Goal: Task Accomplishment & Management: Complete application form

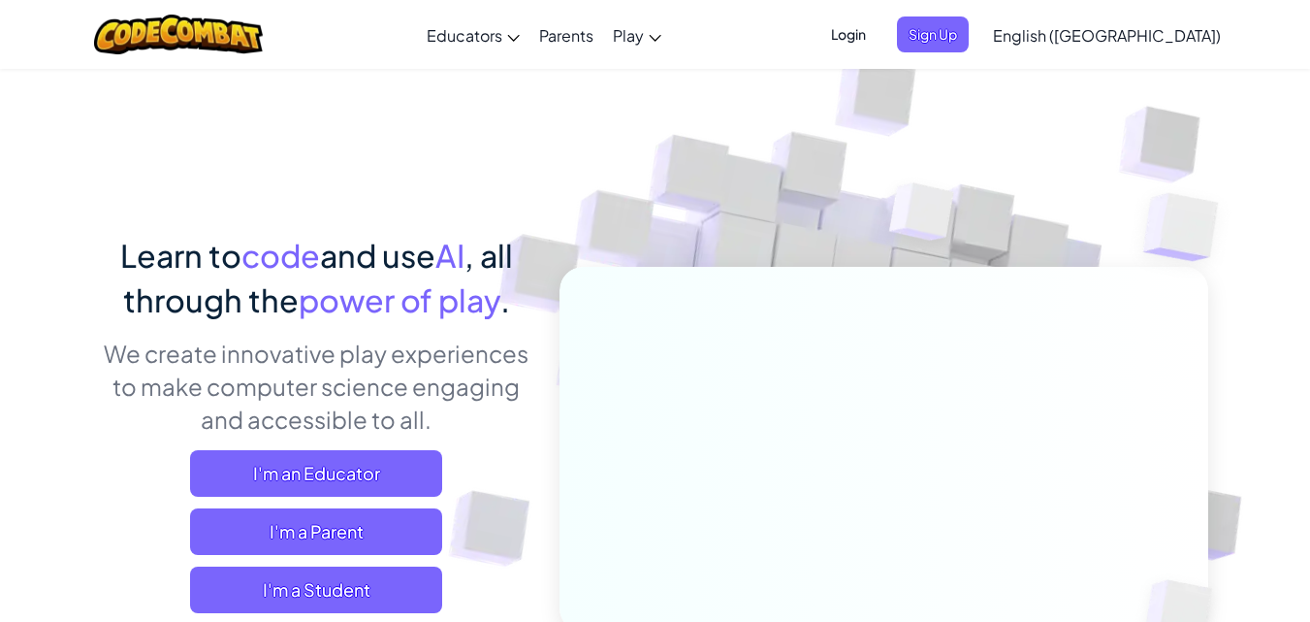
click at [1278, 406] on img at bounding box center [870, 426] width 1077 height 1077
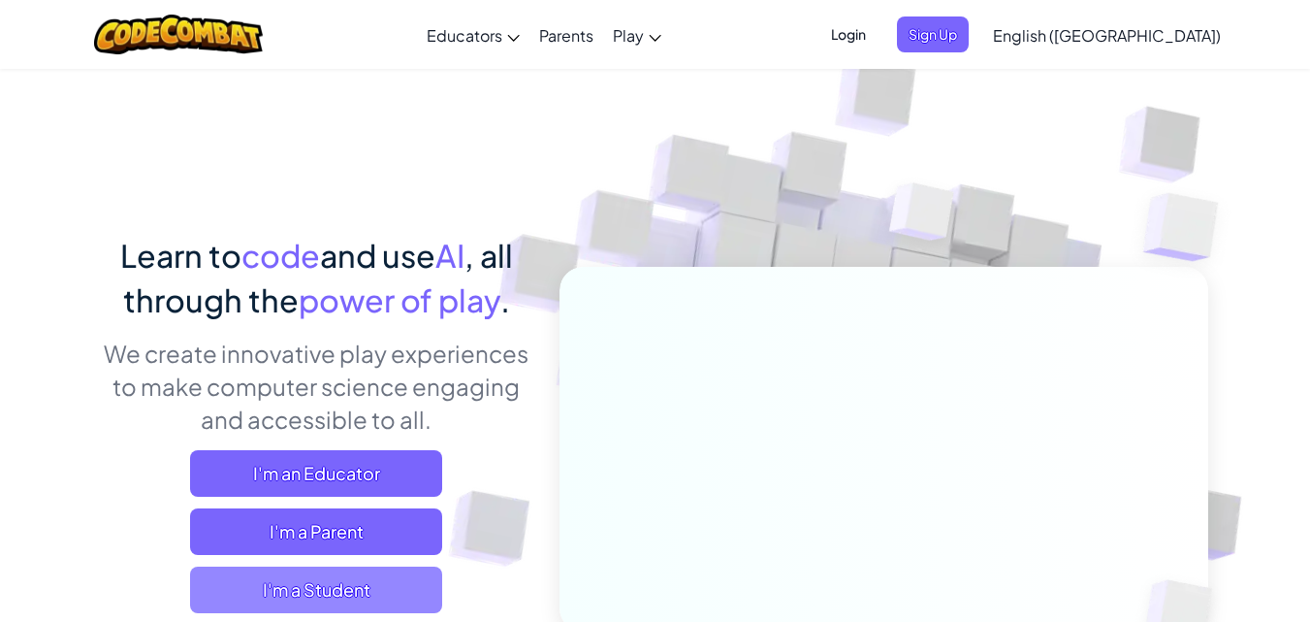
click at [329, 590] on span "I'm a Student" at bounding box center [316, 589] width 252 height 47
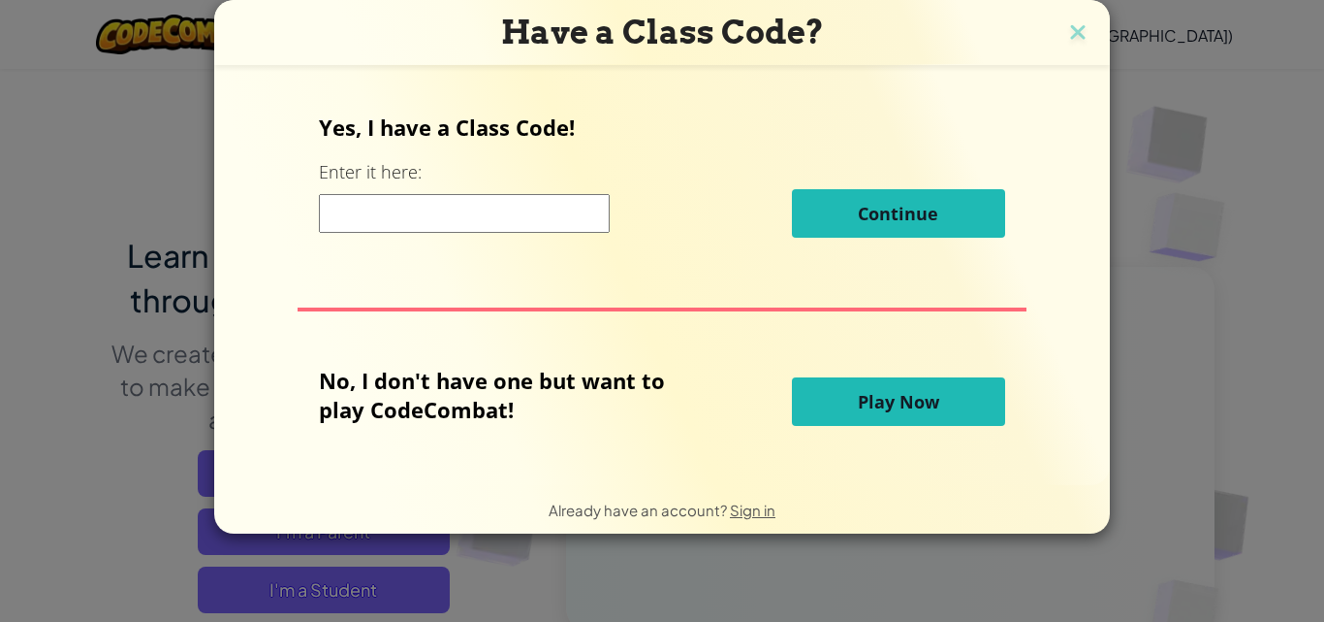
click at [911, 399] on span "Play Now" at bounding box center [898, 401] width 81 height 23
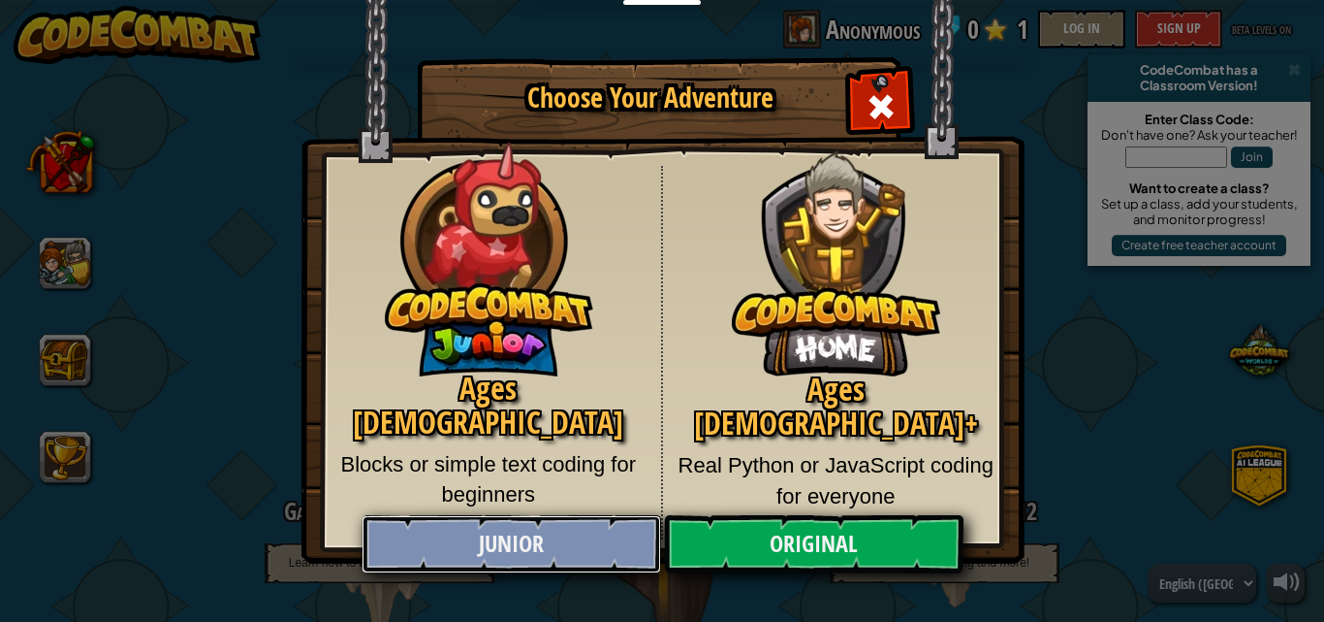
click at [550, 534] on link "Junior" at bounding box center [511, 544] width 299 height 58
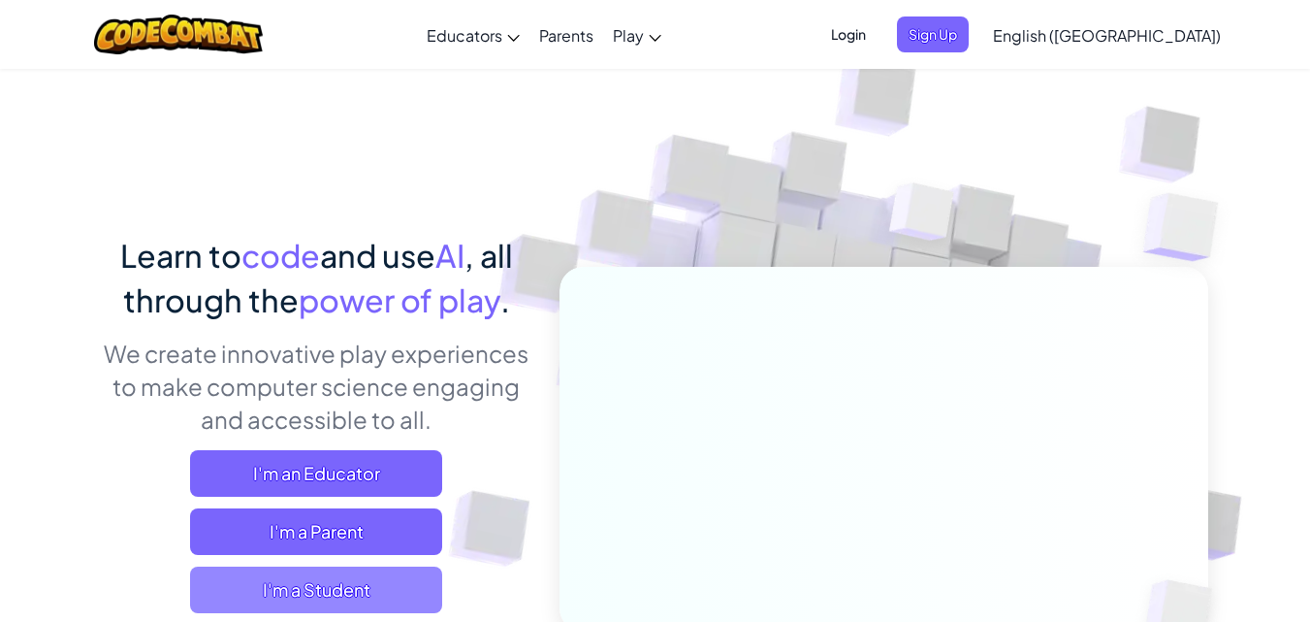
click at [369, 584] on span "I'm a Student" at bounding box center [316, 589] width 252 height 47
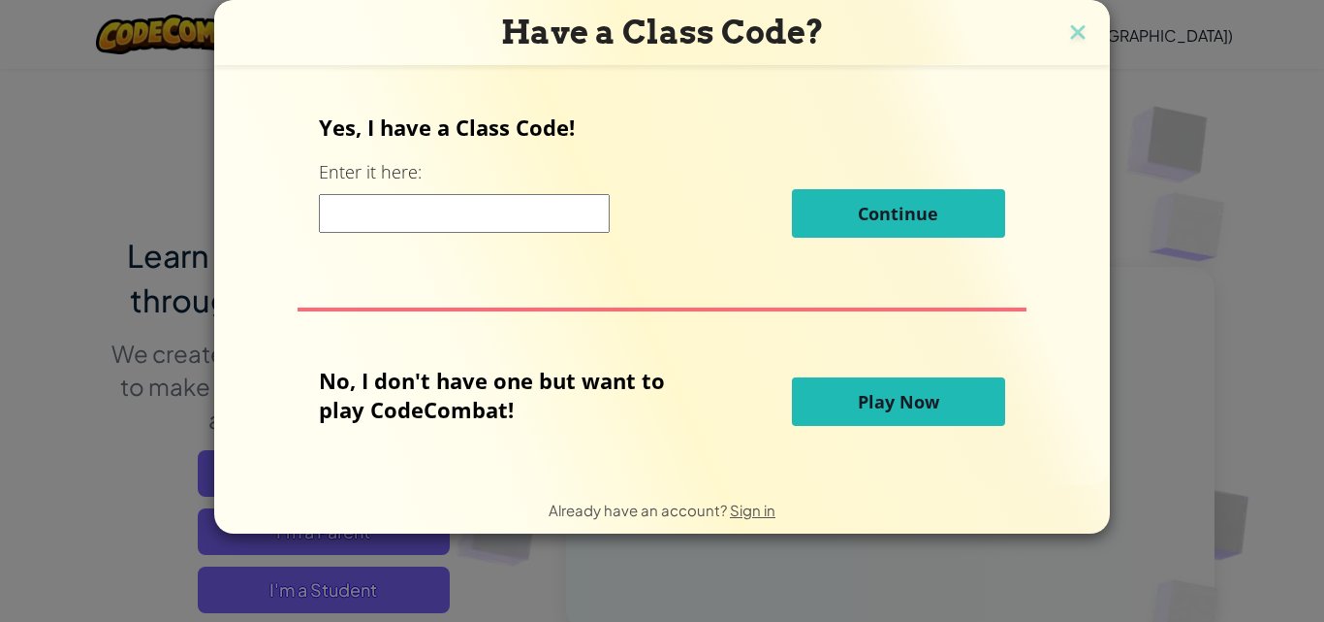
click at [940, 392] on button "Play Now" at bounding box center [898, 401] width 213 height 48
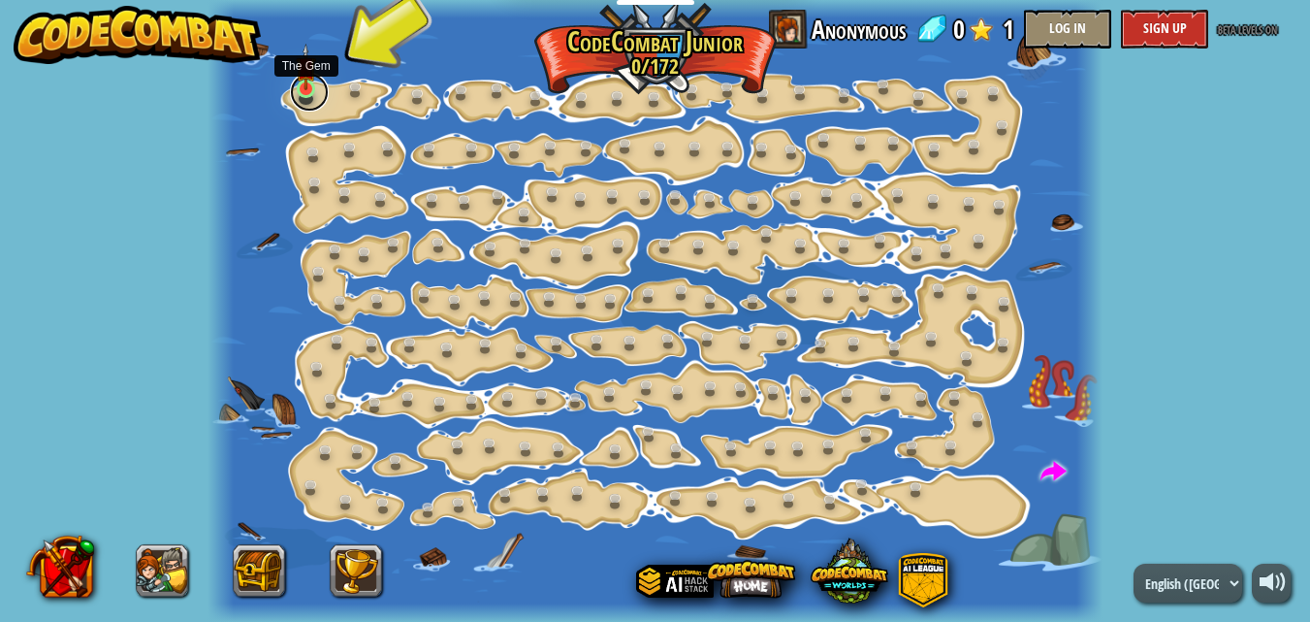
click at [302, 99] on link at bounding box center [309, 92] width 39 height 39
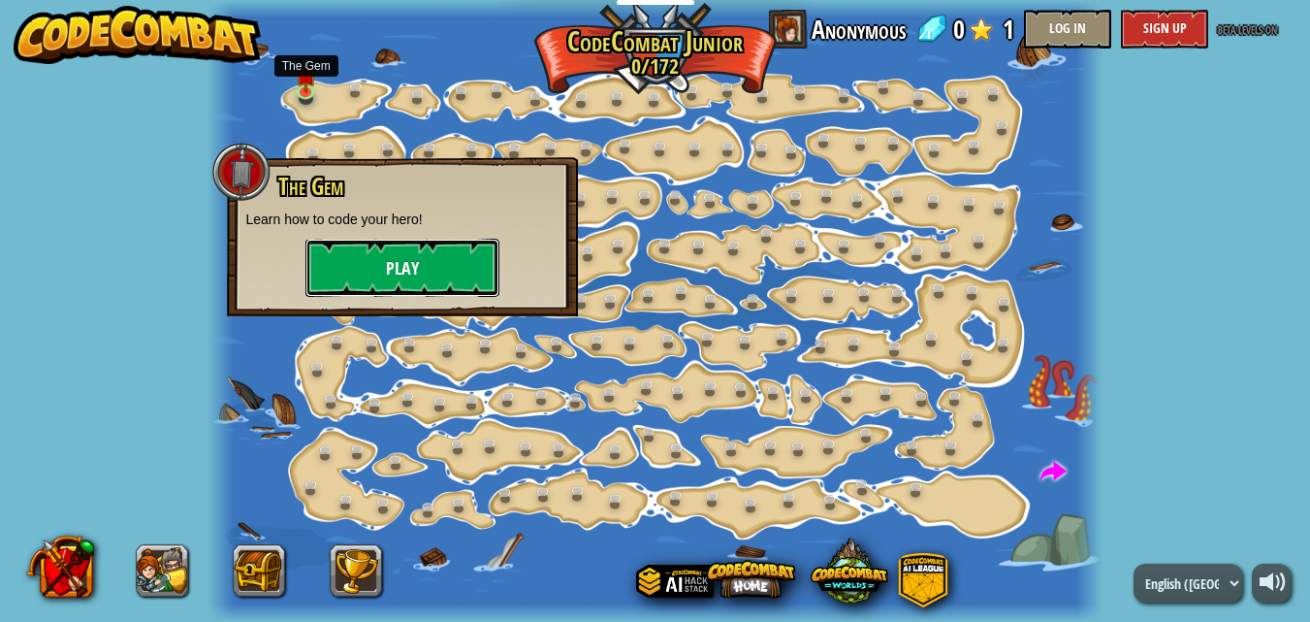
click at [418, 274] on button "Play" at bounding box center [402, 268] width 194 height 58
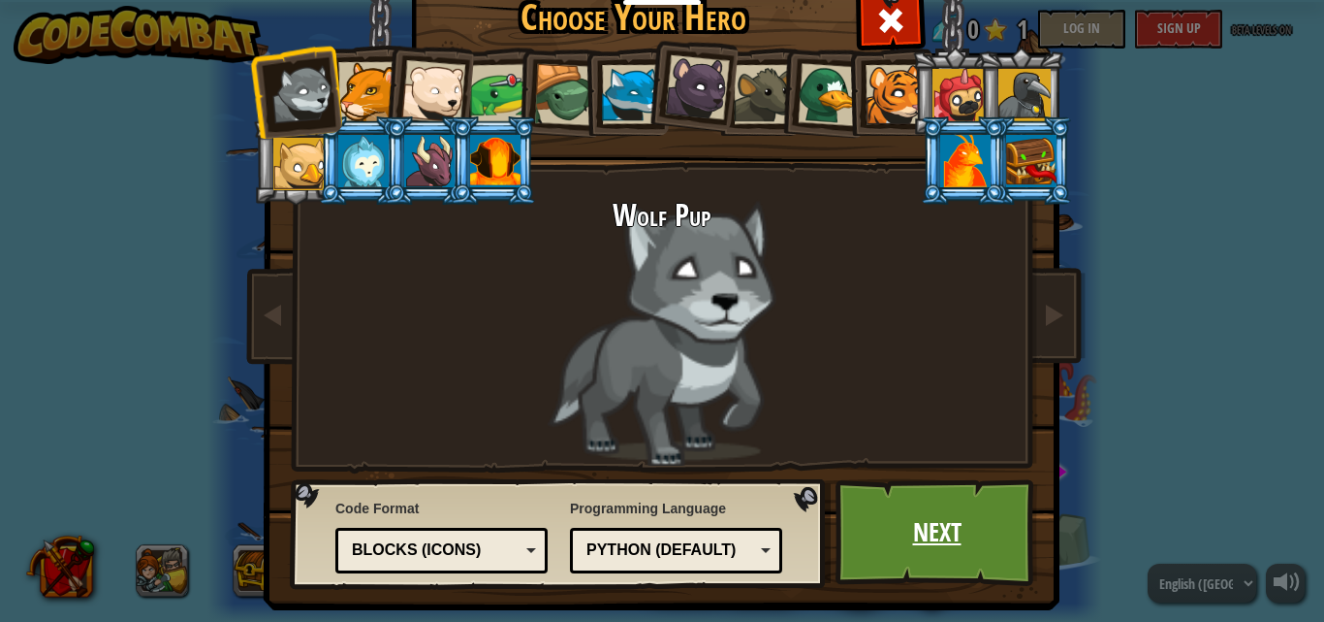
click at [929, 563] on link "Next" at bounding box center [937, 532] width 203 height 107
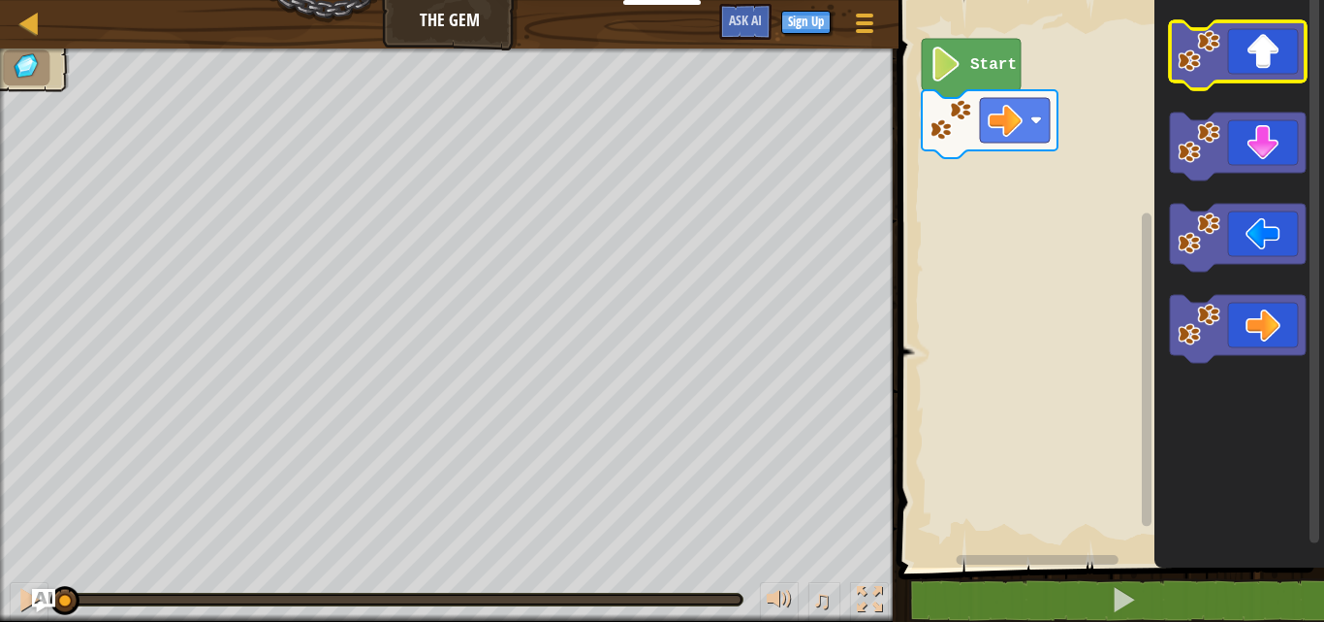
click at [1265, 63] on icon "Blockly Workspace" at bounding box center [1238, 55] width 136 height 68
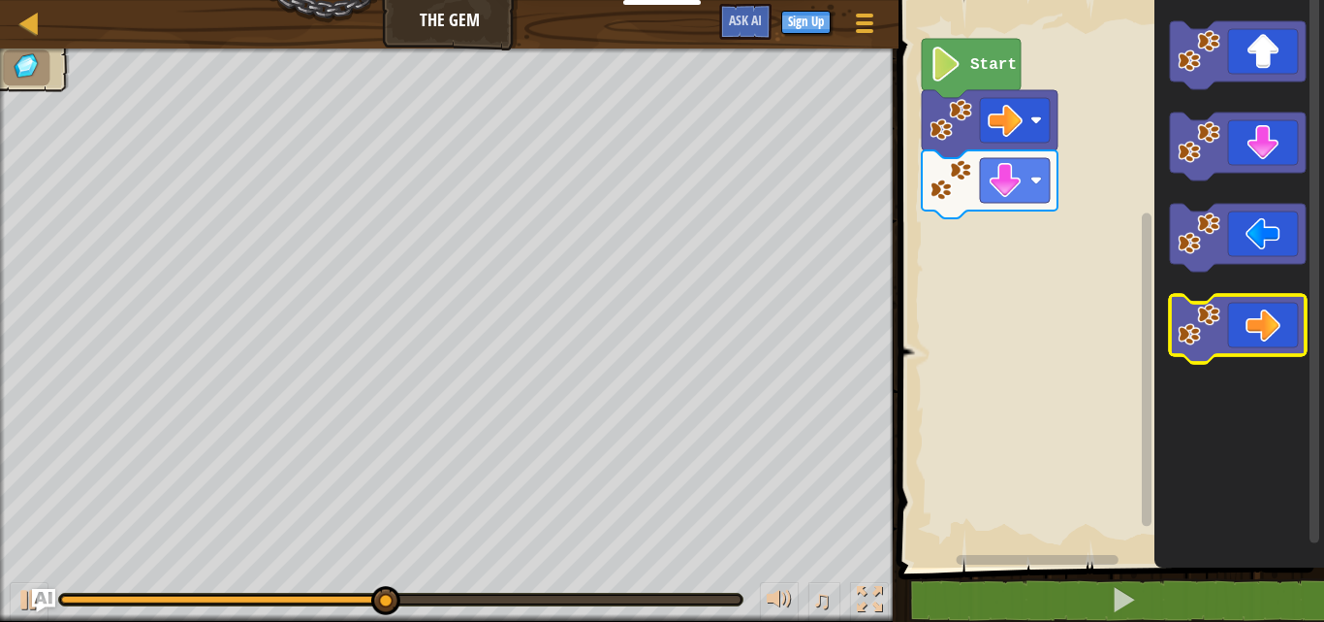
click at [1269, 335] on icon "Blockly Workspace" at bounding box center [1238, 329] width 136 height 68
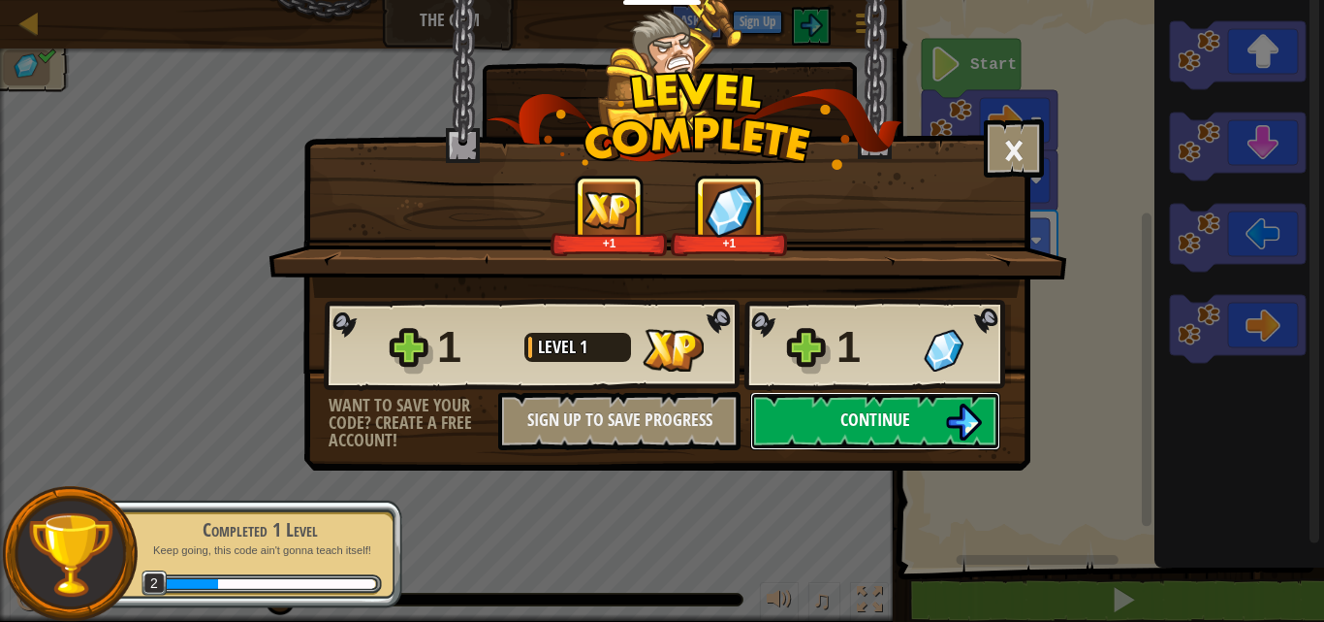
click at [891, 411] on span "Continue" at bounding box center [876, 419] width 70 height 24
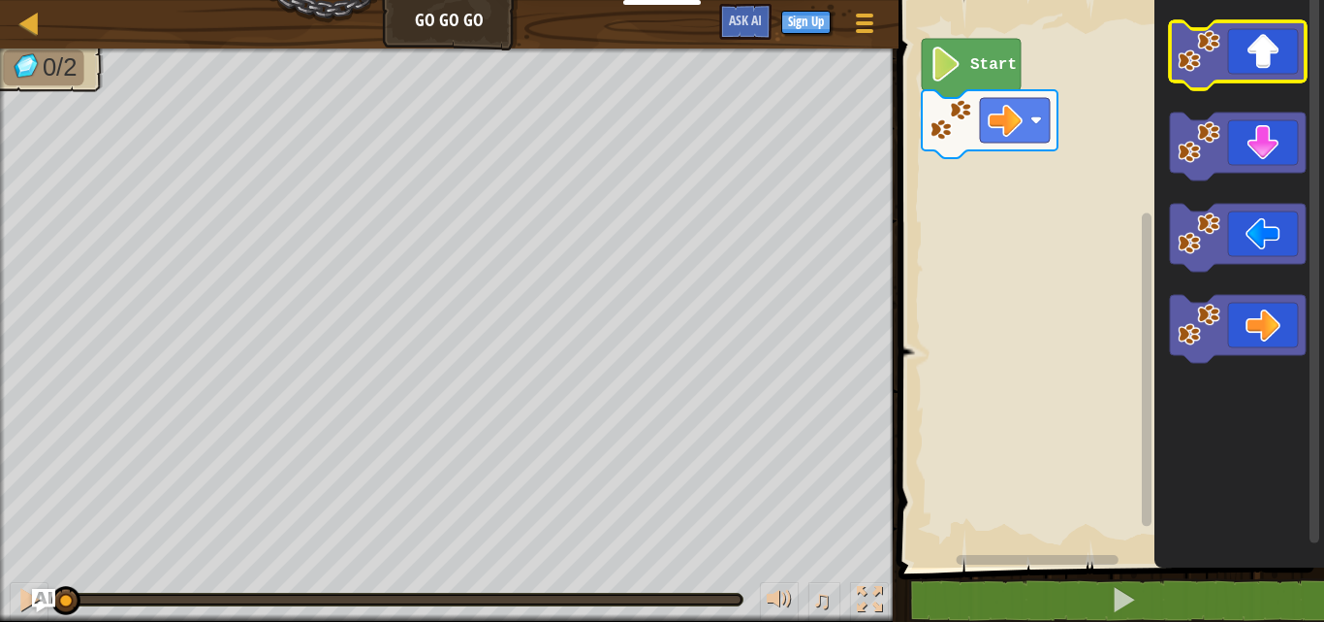
click at [1258, 58] on icon "Blockly Workspace" at bounding box center [1238, 55] width 136 height 68
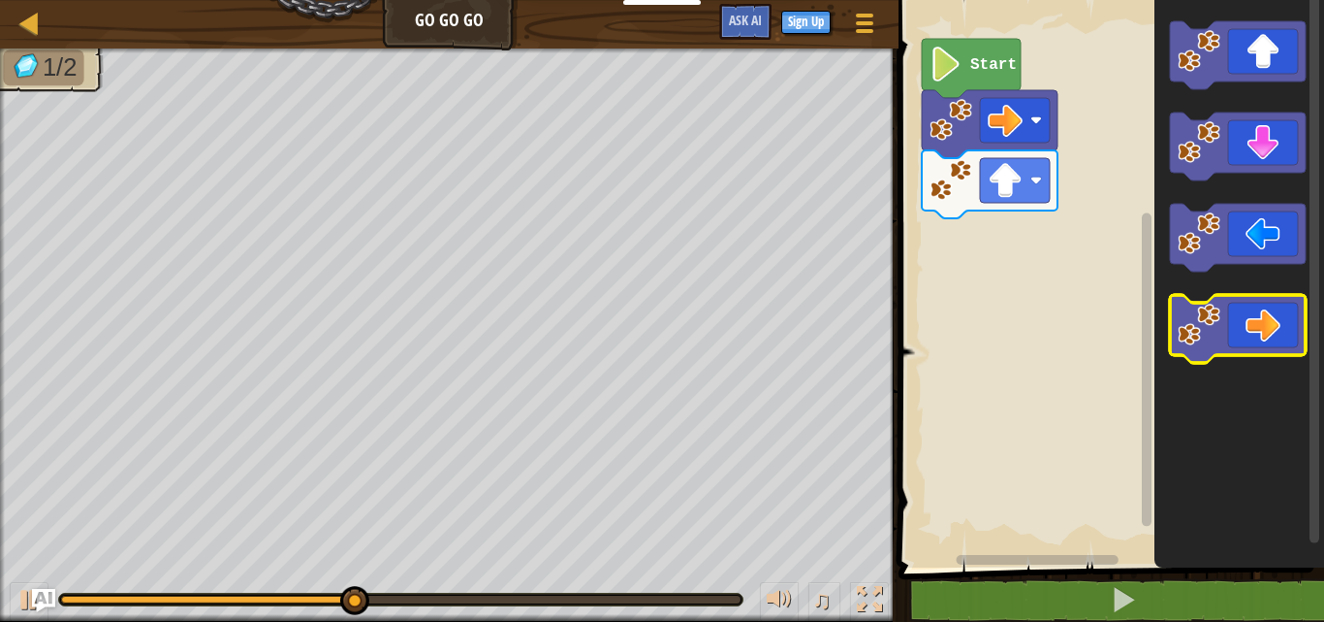
click at [1260, 325] on icon "Blockly Workspace" at bounding box center [1238, 329] width 136 height 68
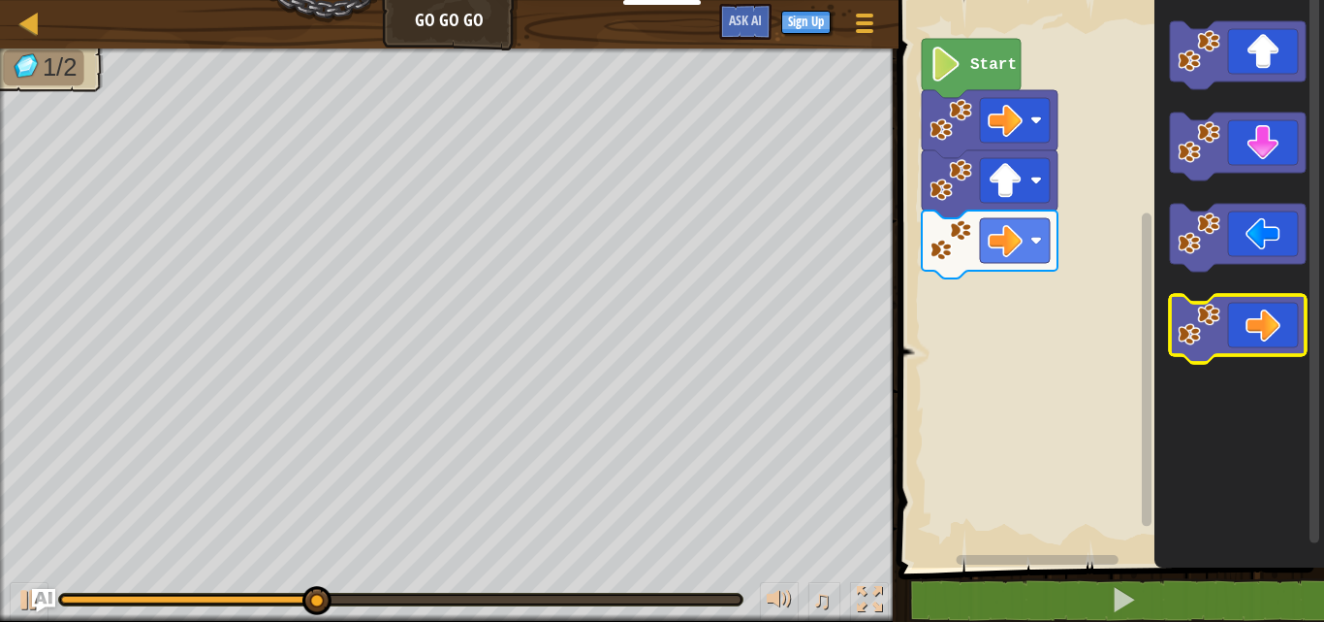
click at [1260, 325] on icon "Blockly Workspace" at bounding box center [1238, 329] width 136 height 68
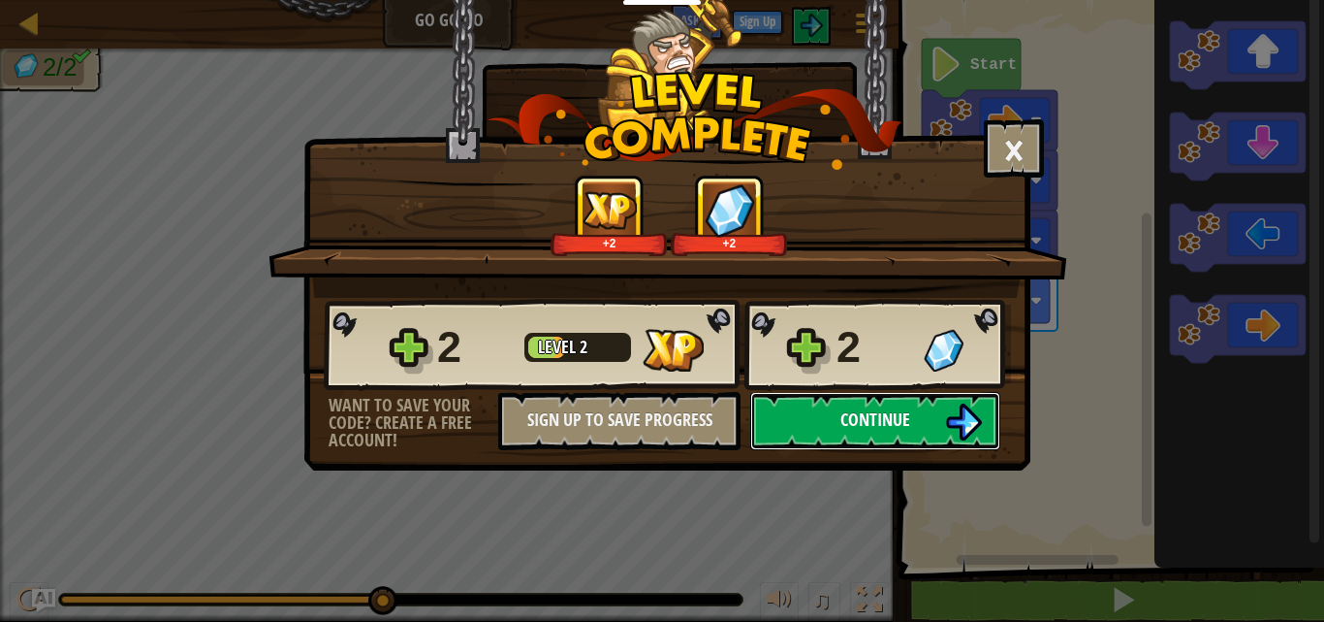
click at [907, 428] on span "Continue" at bounding box center [876, 419] width 70 height 24
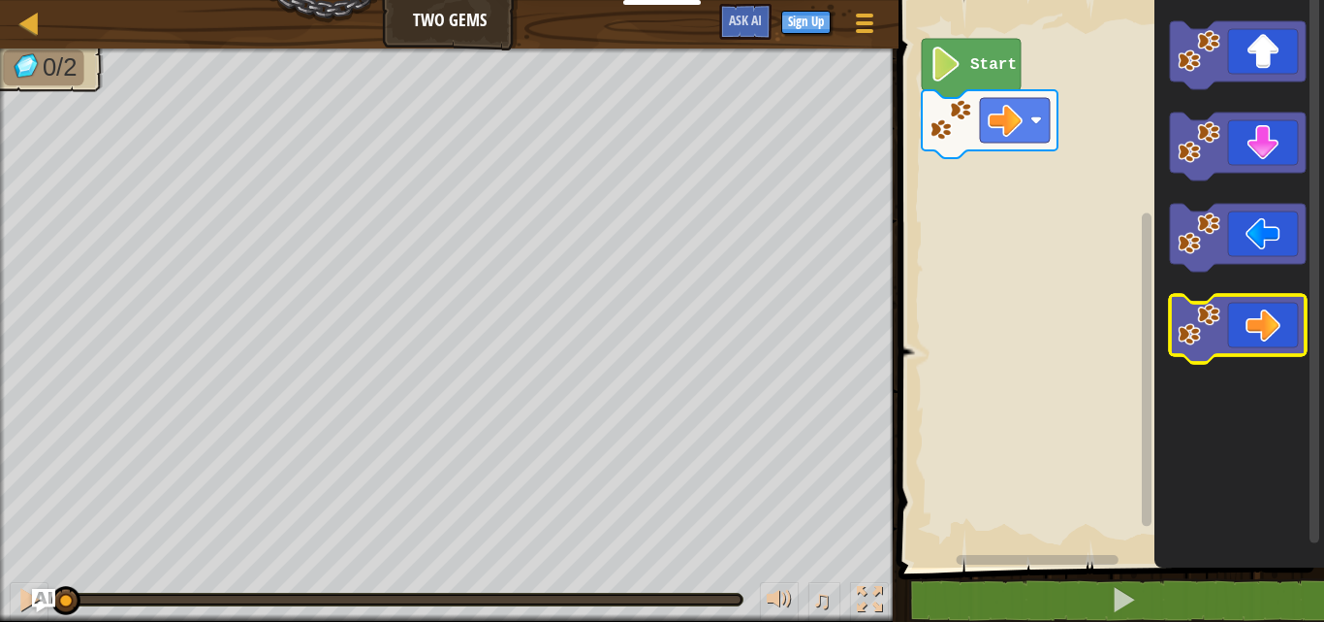
click at [1258, 339] on icon "Blockly Workspace" at bounding box center [1238, 329] width 136 height 68
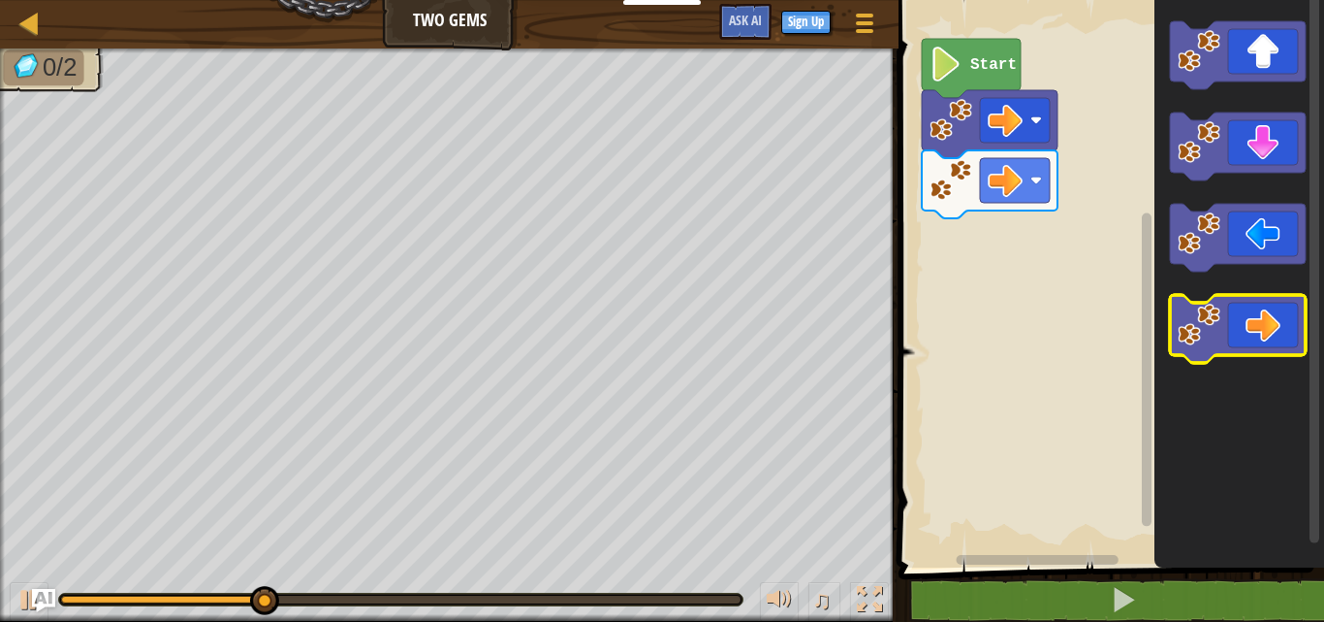
click at [1258, 339] on icon "Blockly Workspace" at bounding box center [1238, 329] width 136 height 68
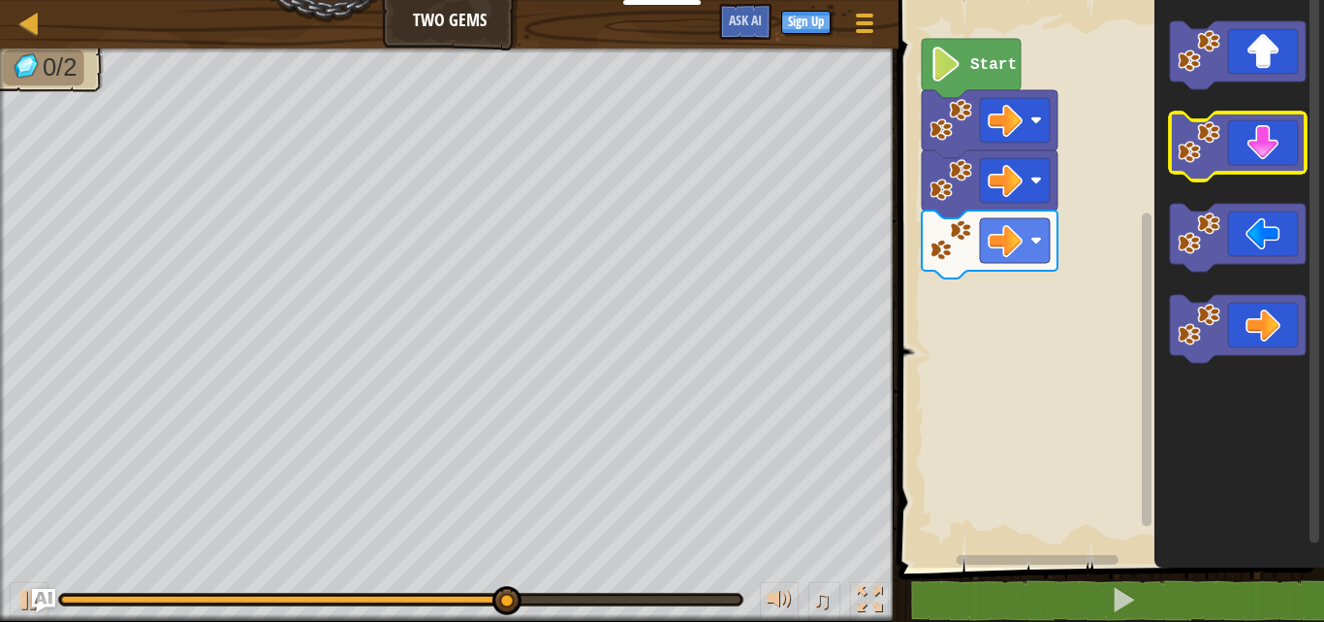
click at [1222, 149] on icon "Blockly Workspace" at bounding box center [1238, 146] width 136 height 68
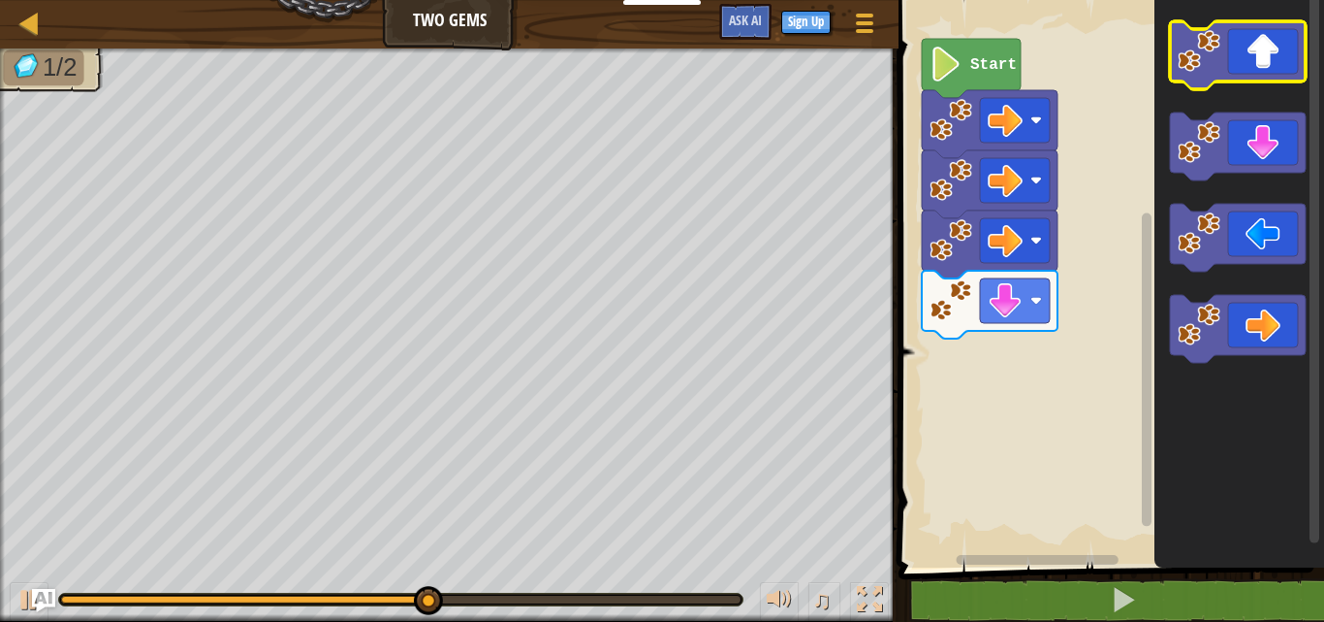
click at [1256, 52] on icon "Blockly Workspace" at bounding box center [1238, 55] width 136 height 68
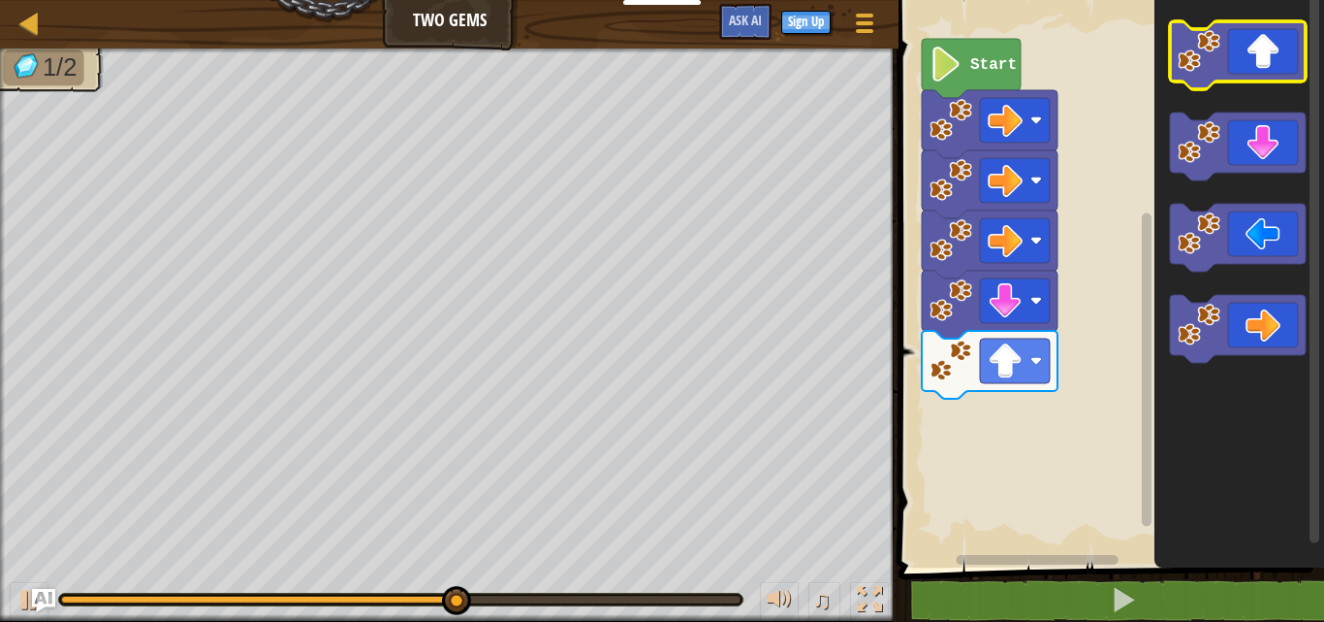
click at [1256, 51] on icon "Blockly Workspace" at bounding box center [1238, 55] width 136 height 68
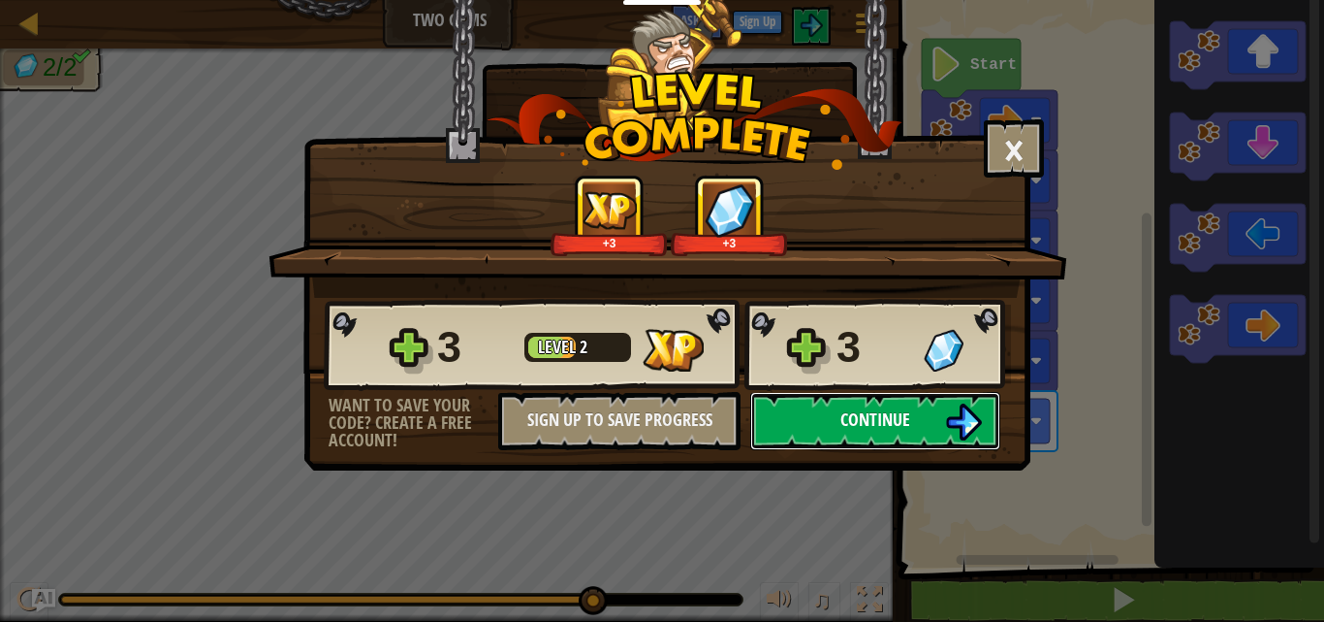
click at [900, 420] on span "Continue" at bounding box center [876, 419] width 70 height 24
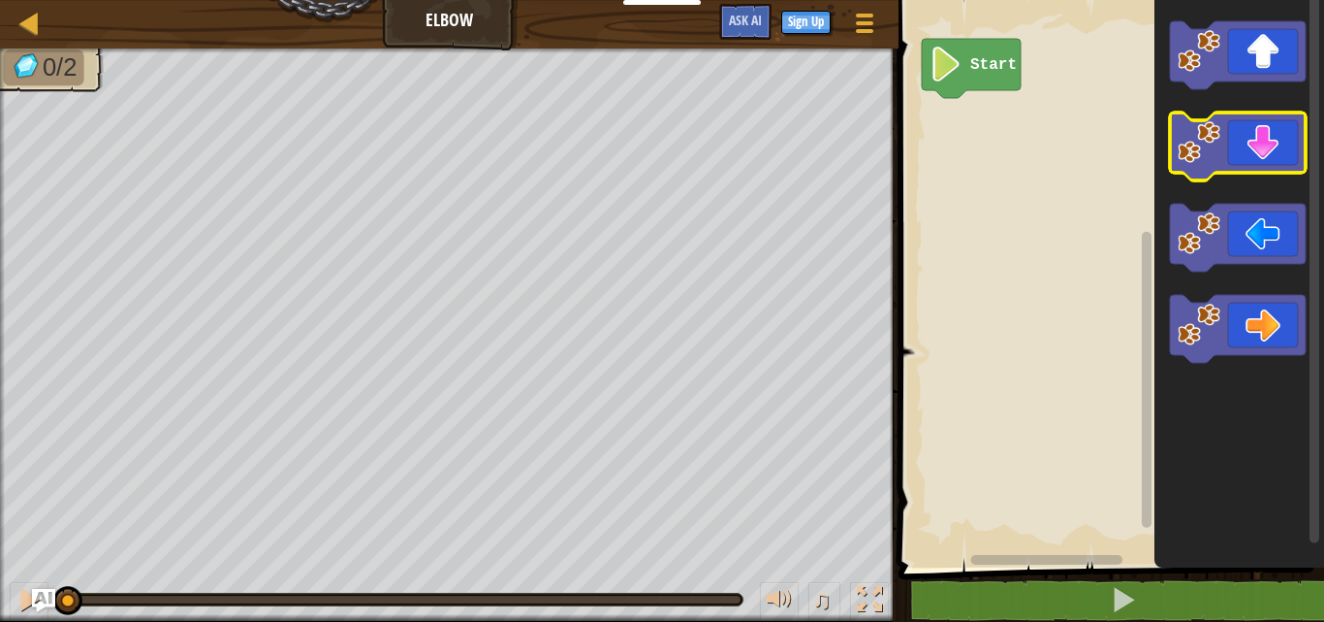
click at [1251, 146] on icon "Blockly Workspace" at bounding box center [1238, 146] width 136 height 68
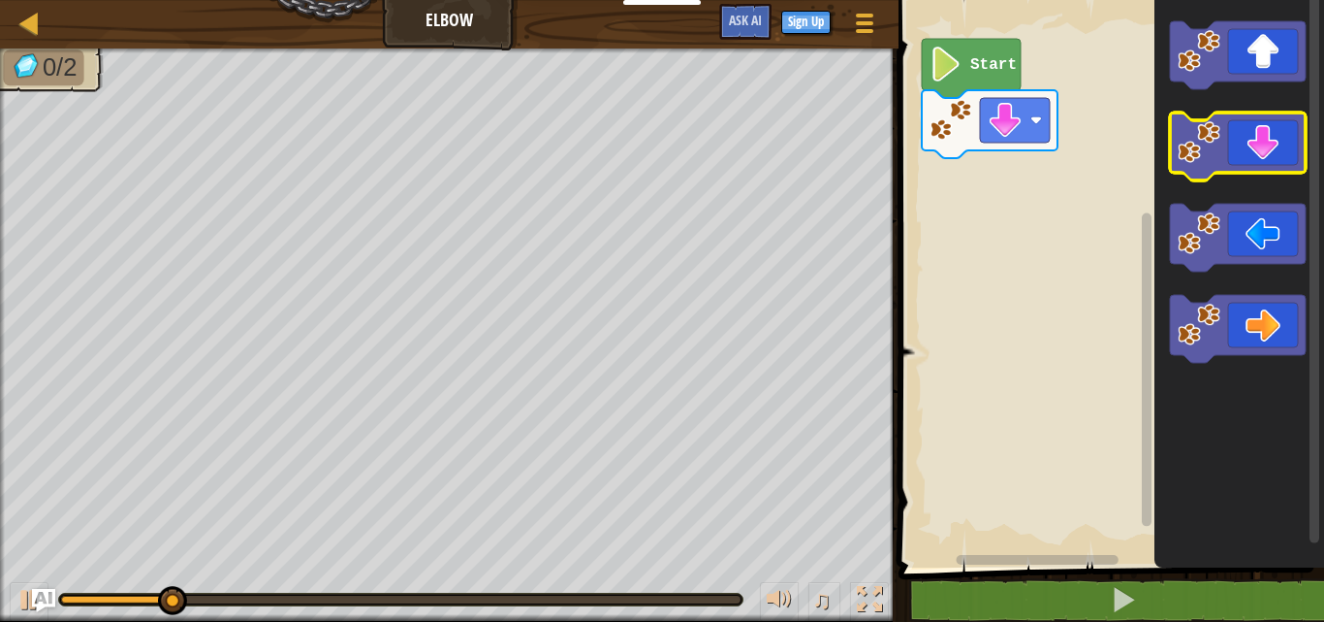
click at [1251, 146] on icon "Blockly Workspace" at bounding box center [1238, 146] width 136 height 68
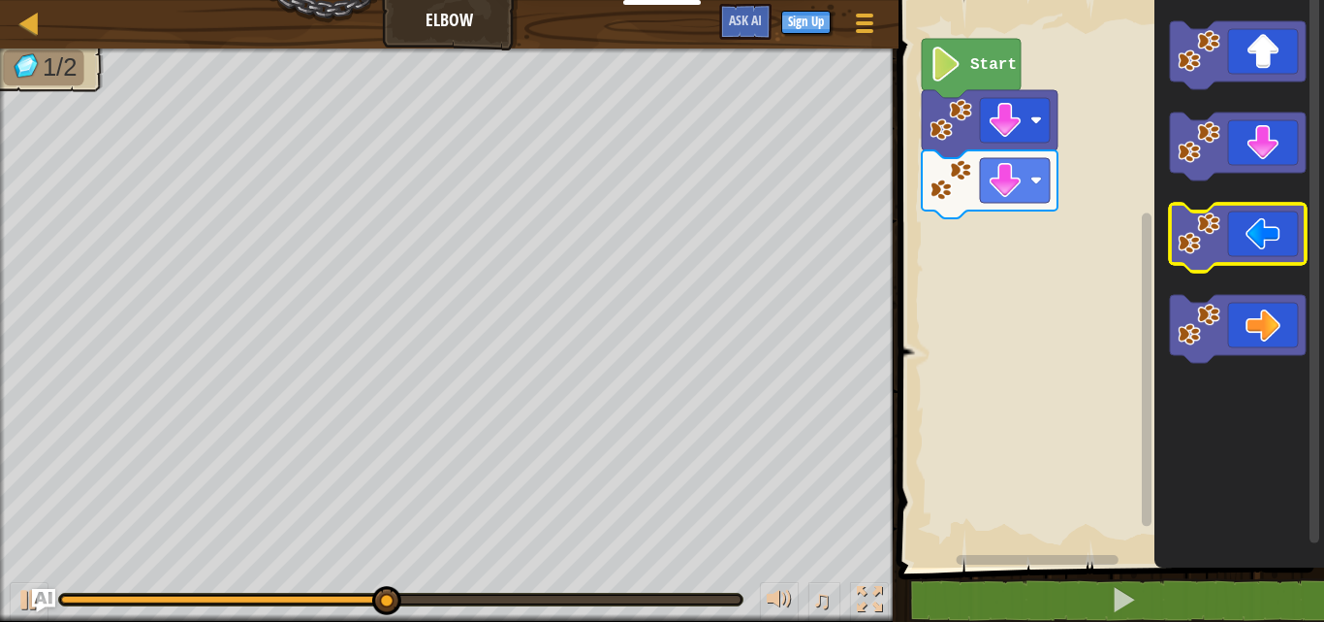
click at [1228, 252] on icon "Blockly Workspace" at bounding box center [1238, 238] width 136 height 68
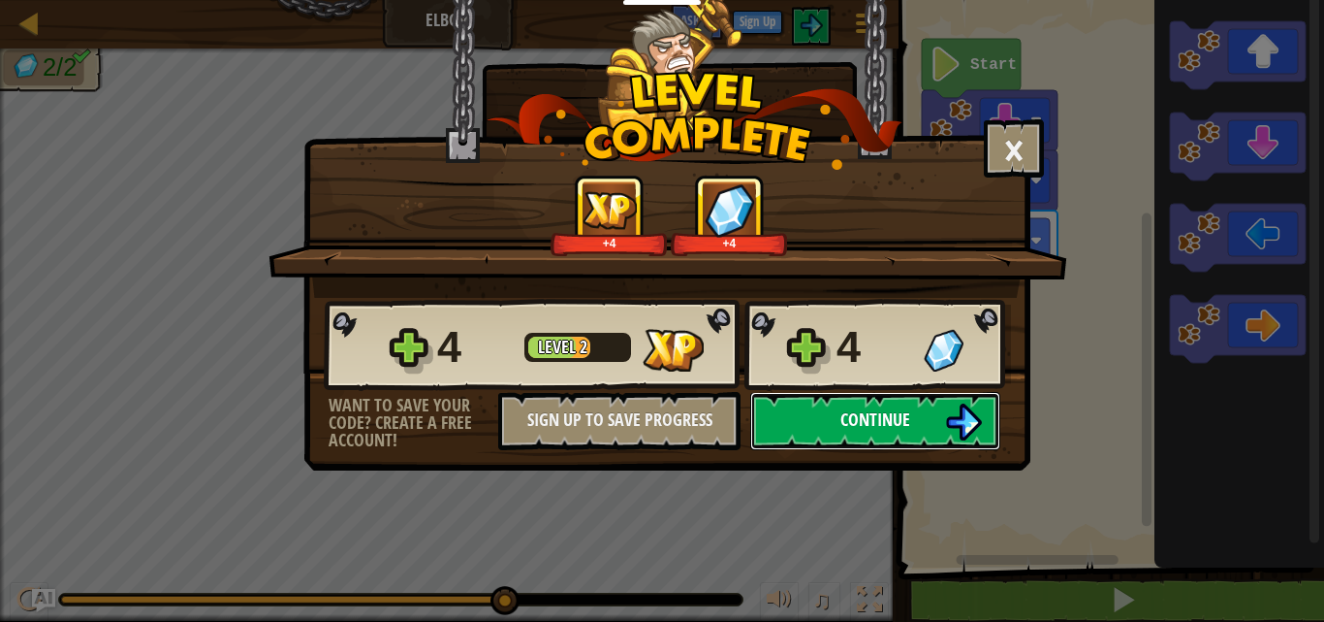
click at [945, 417] on img at bounding box center [963, 421] width 37 height 37
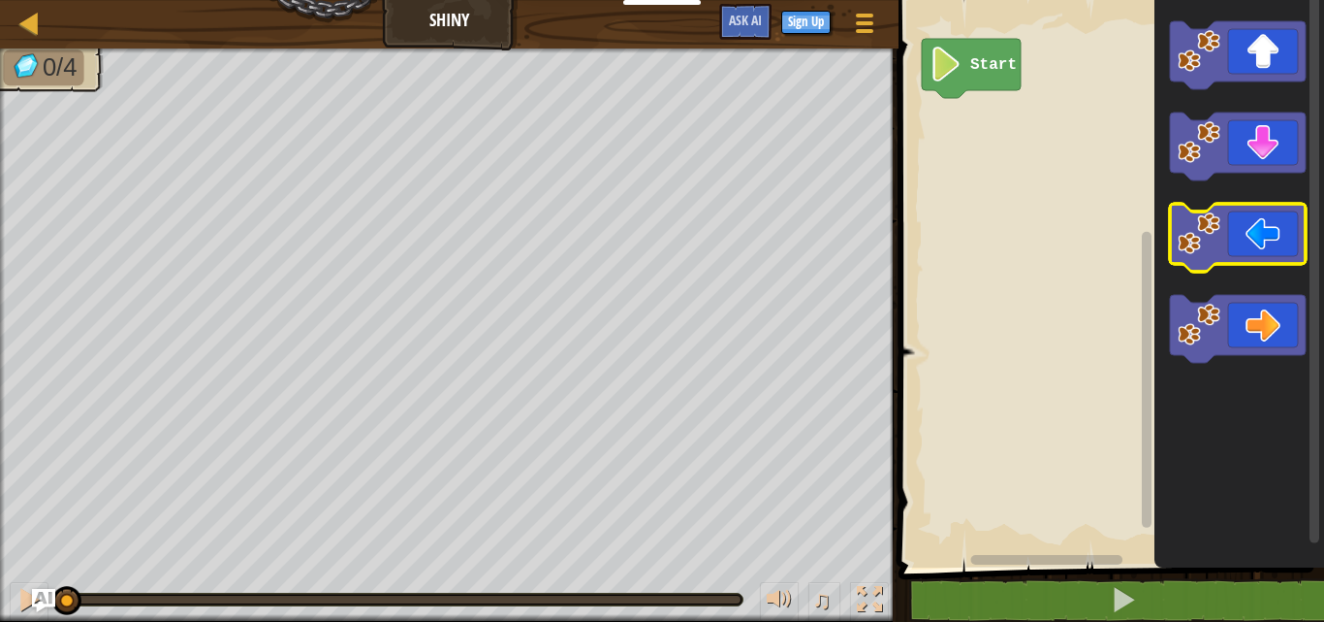
click at [1243, 242] on icon "Blockly Workspace" at bounding box center [1238, 238] width 136 height 68
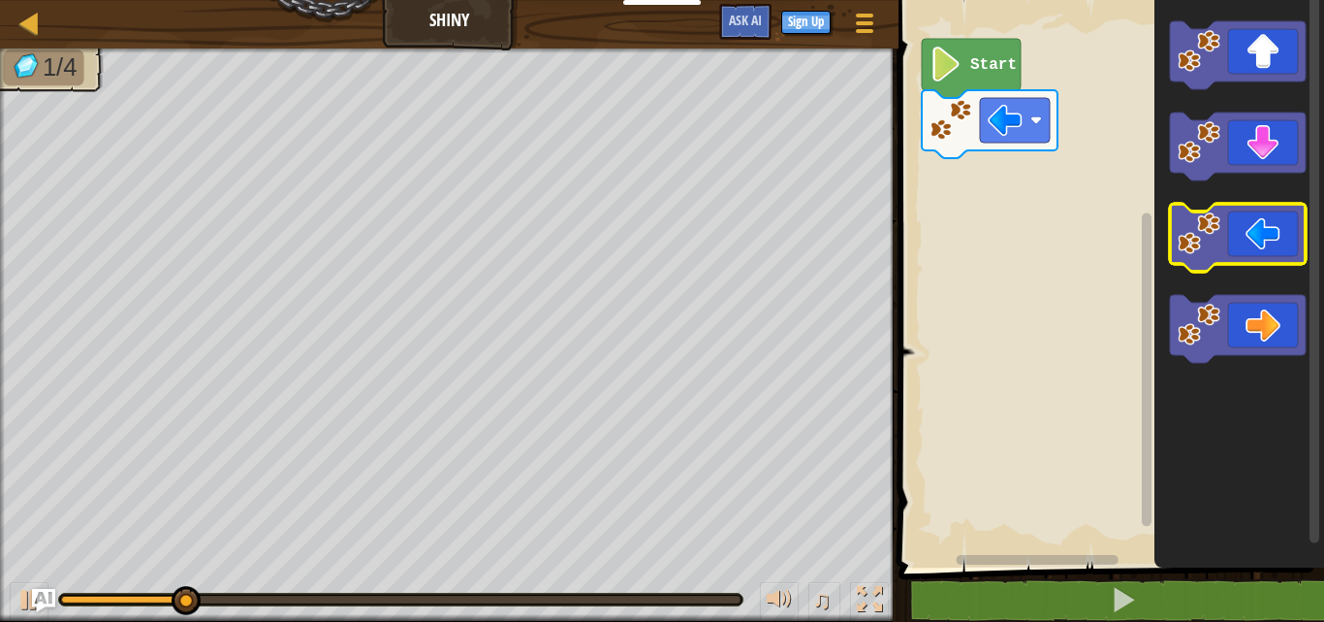
click at [1243, 242] on icon "Blockly Workspace" at bounding box center [1238, 238] width 136 height 68
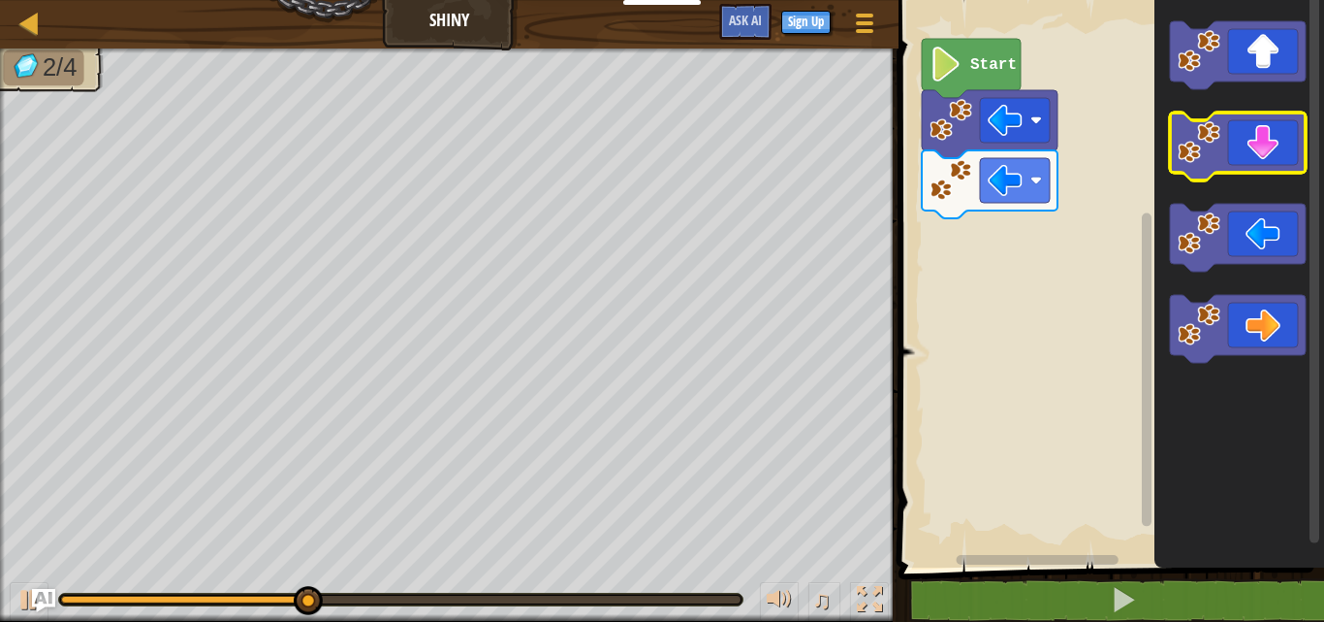
click at [1256, 144] on icon "Blockly Workspace" at bounding box center [1238, 146] width 136 height 68
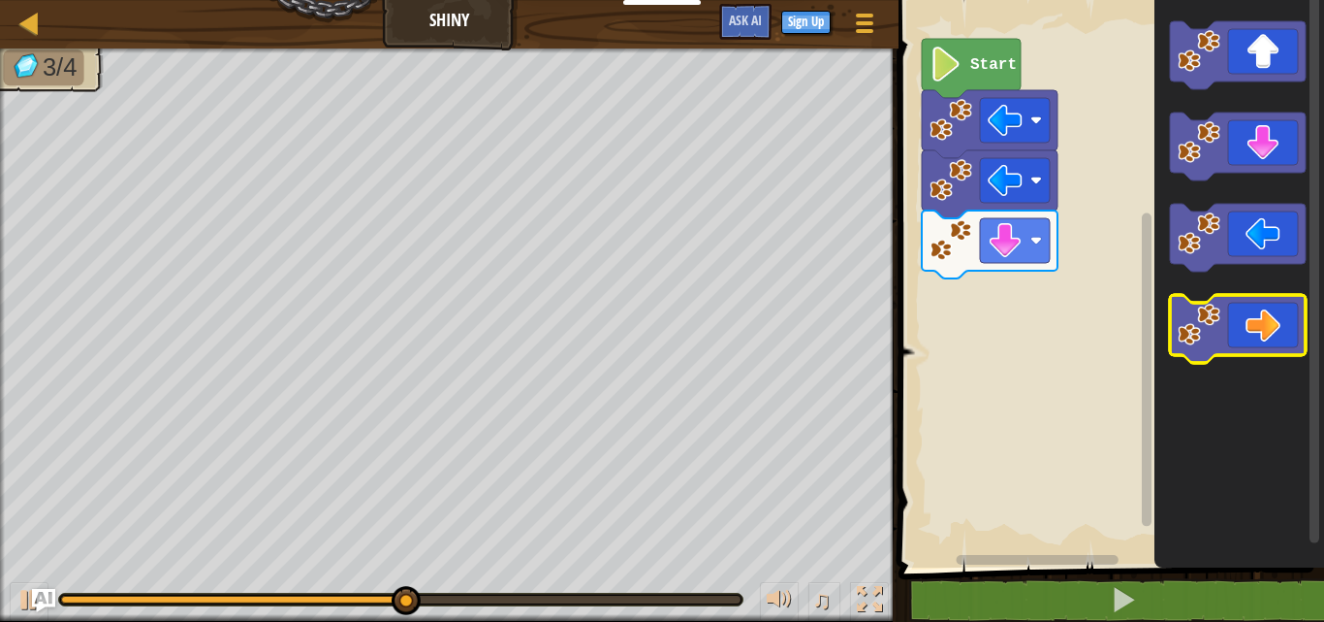
click at [1256, 331] on icon "Blockly Workspace" at bounding box center [1238, 329] width 136 height 68
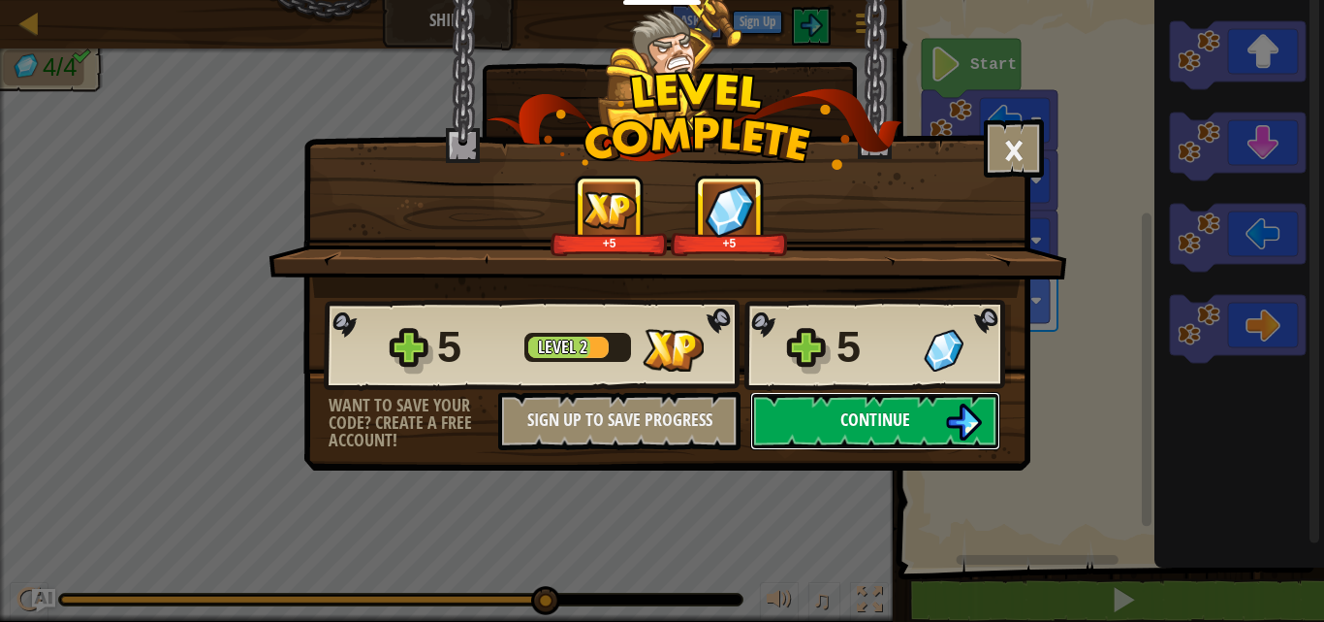
click at [938, 422] on button "Continue" at bounding box center [875, 421] width 250 height 58
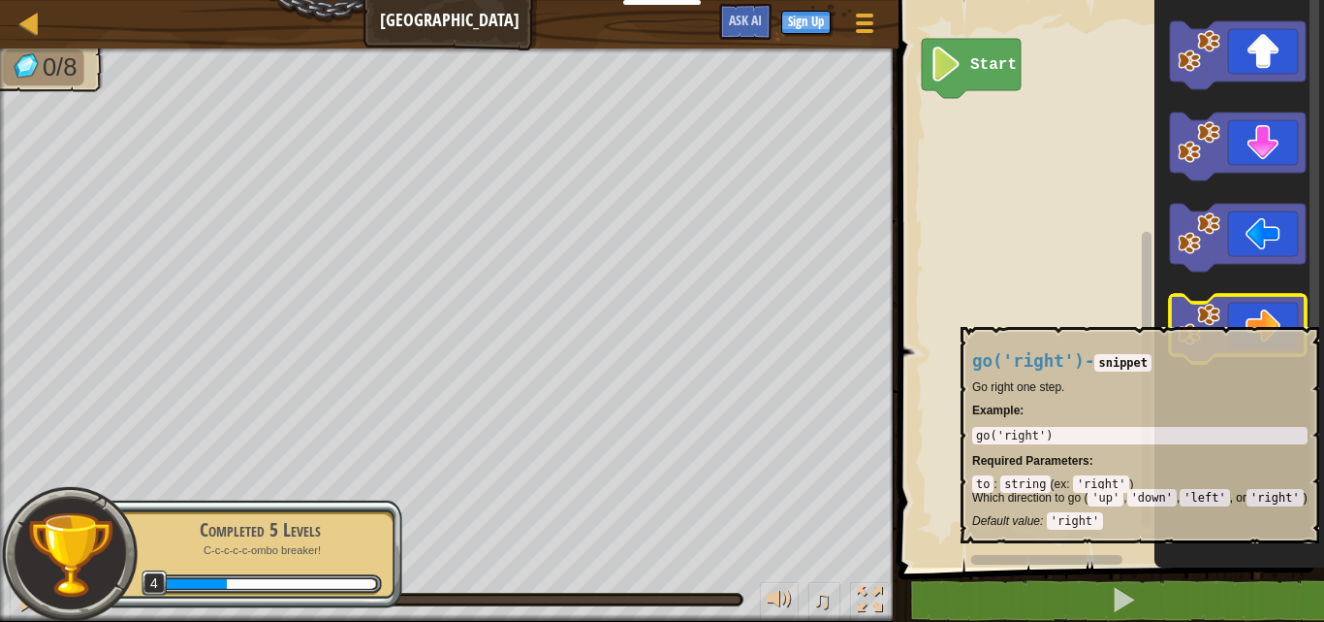
click at [1240, 317] on icon "Blockly Workspace" at bounding box center [1238, 329] width 136 height 68
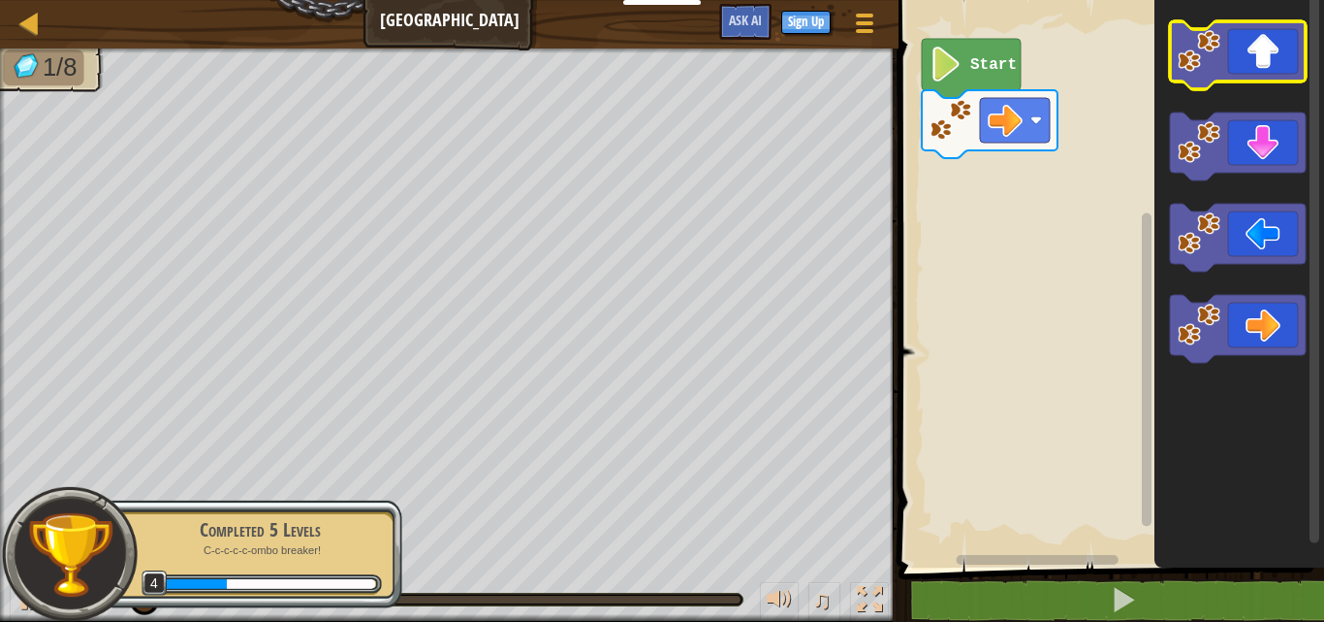
click at [1245, 54] on icon "Blockly Workspace" at bounding box center [1238, 55] width 136 height 68
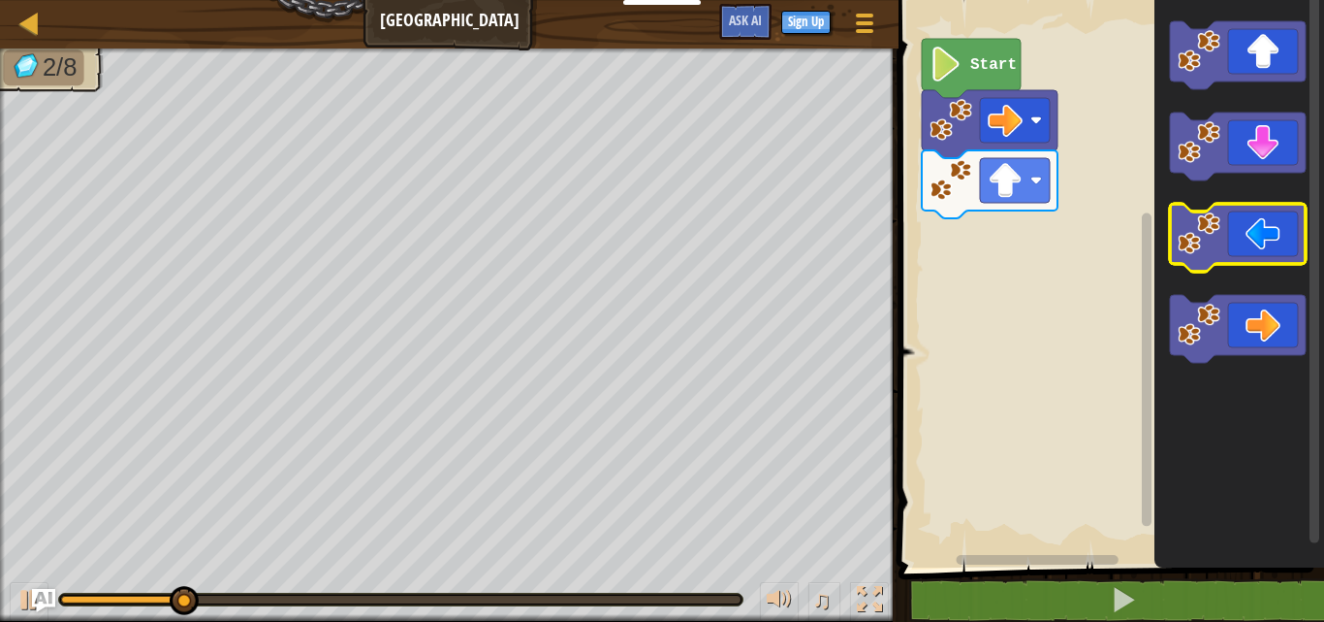
click at [1239, 245] on icon "Blockly Workspace" at bounding box center [1238, 238] width 136 height 68
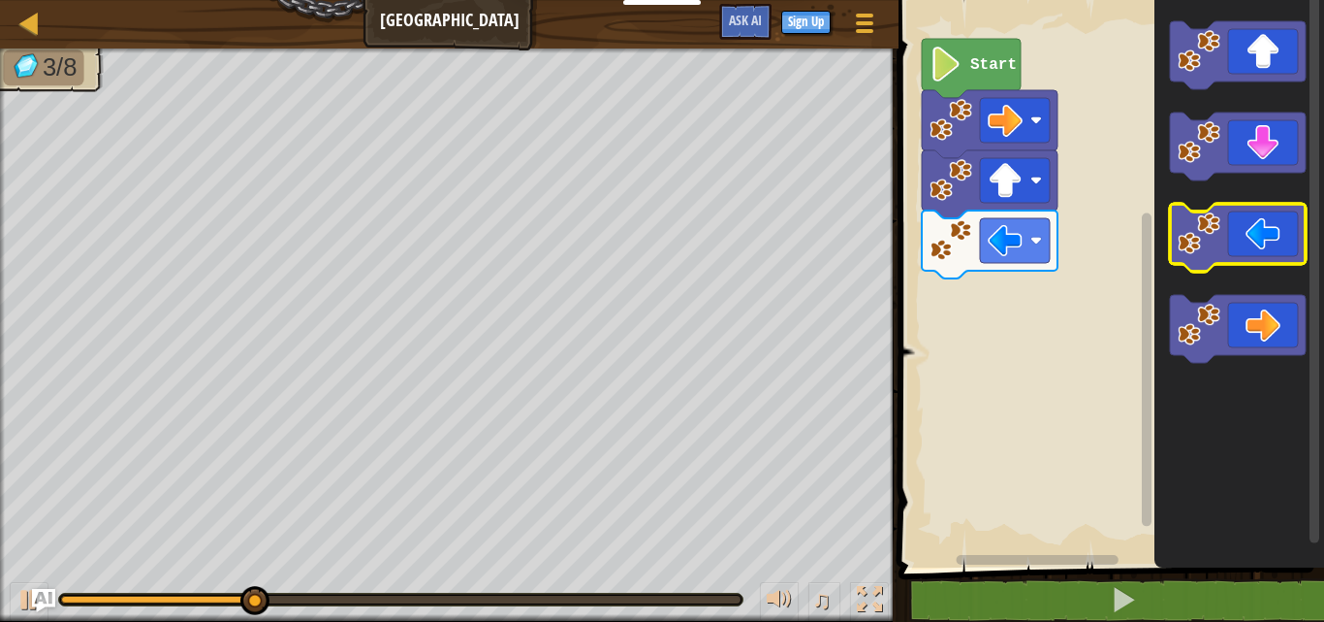
click at [1239, 245] on icon "Blockly Workspace" at bounding box center [1238, 238] width 136 height 68
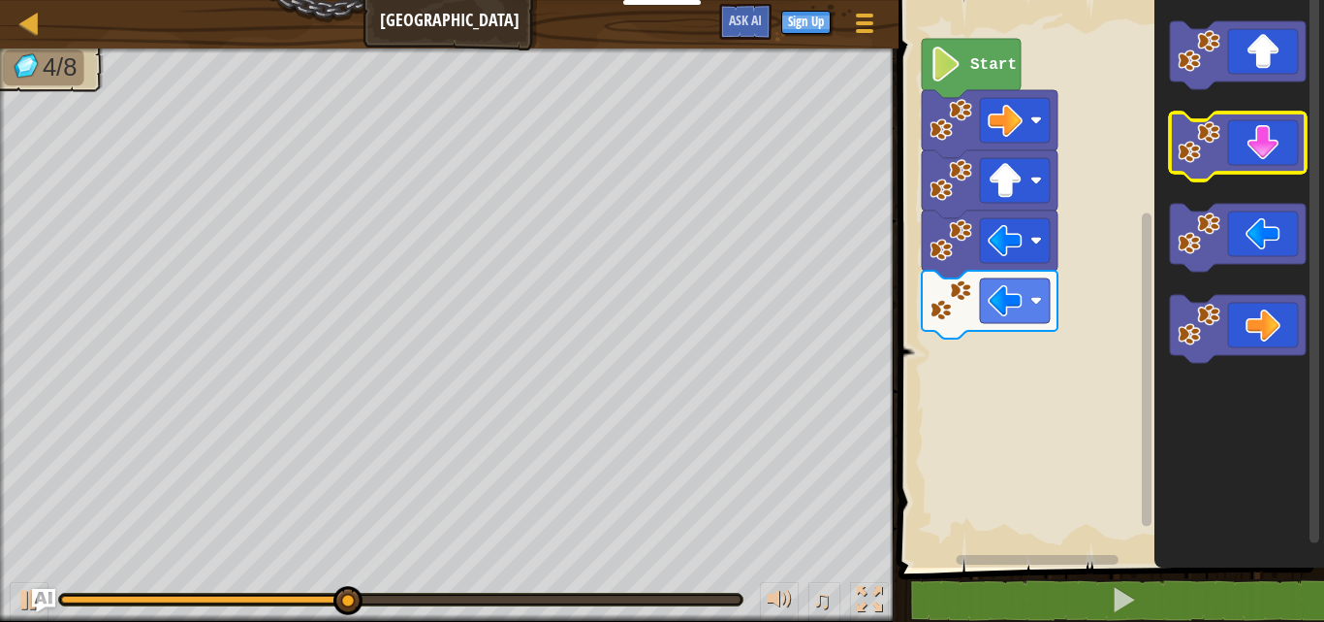
click at [1261, 141] on icon "Blockly Workspace" at bounding box center [1238, 146] width 136 height 68
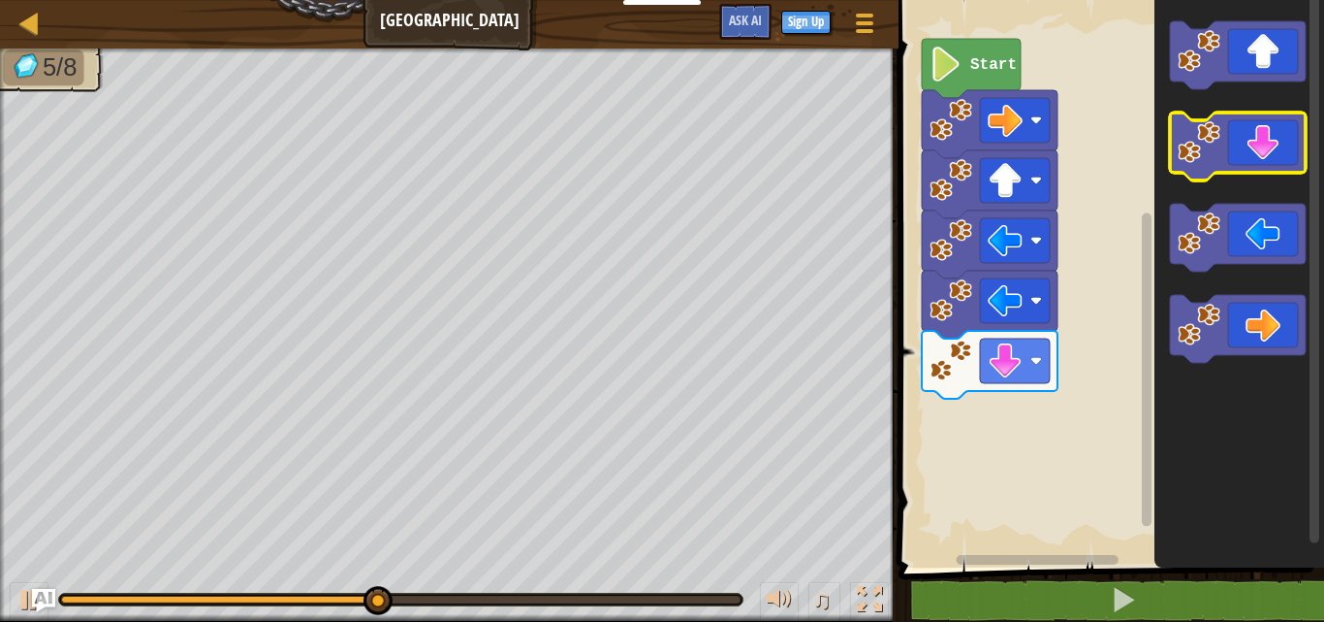
click at [1261, 141] on icon "Blockly Workspace" at bounding box center [1238, 146] width 136 height 68
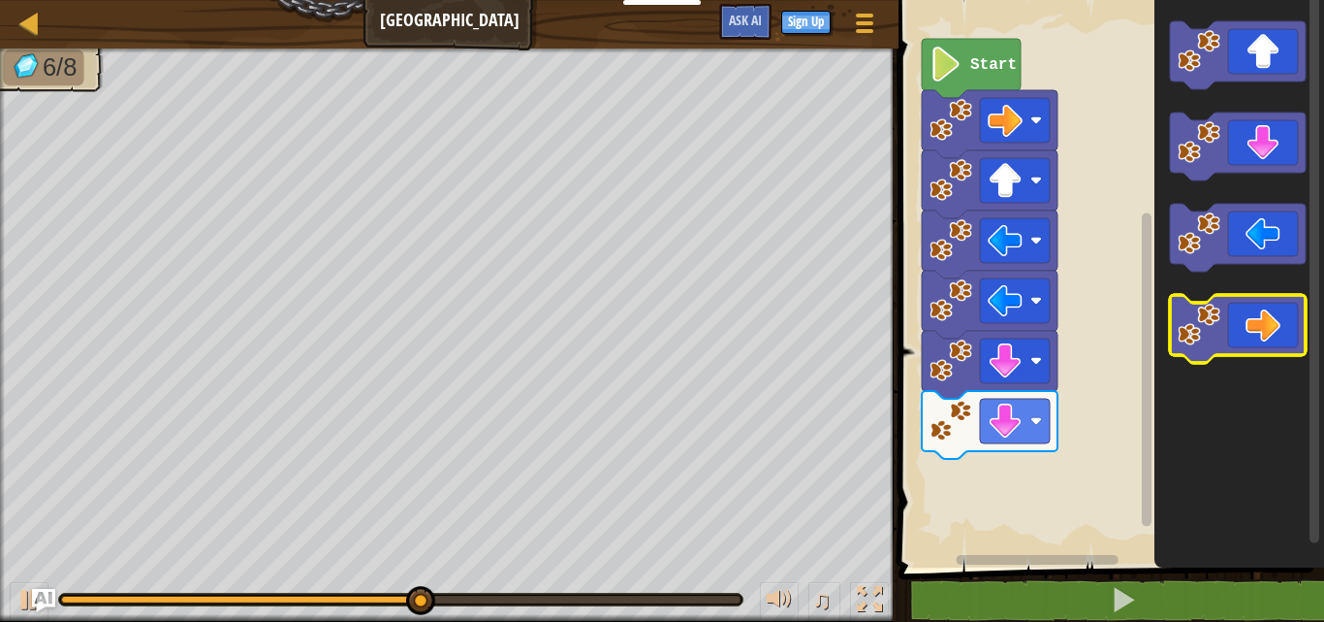
click at [1228, 326] on icon "Blockly Workspace" at bounding box center [1238, 329] width 136 height 68
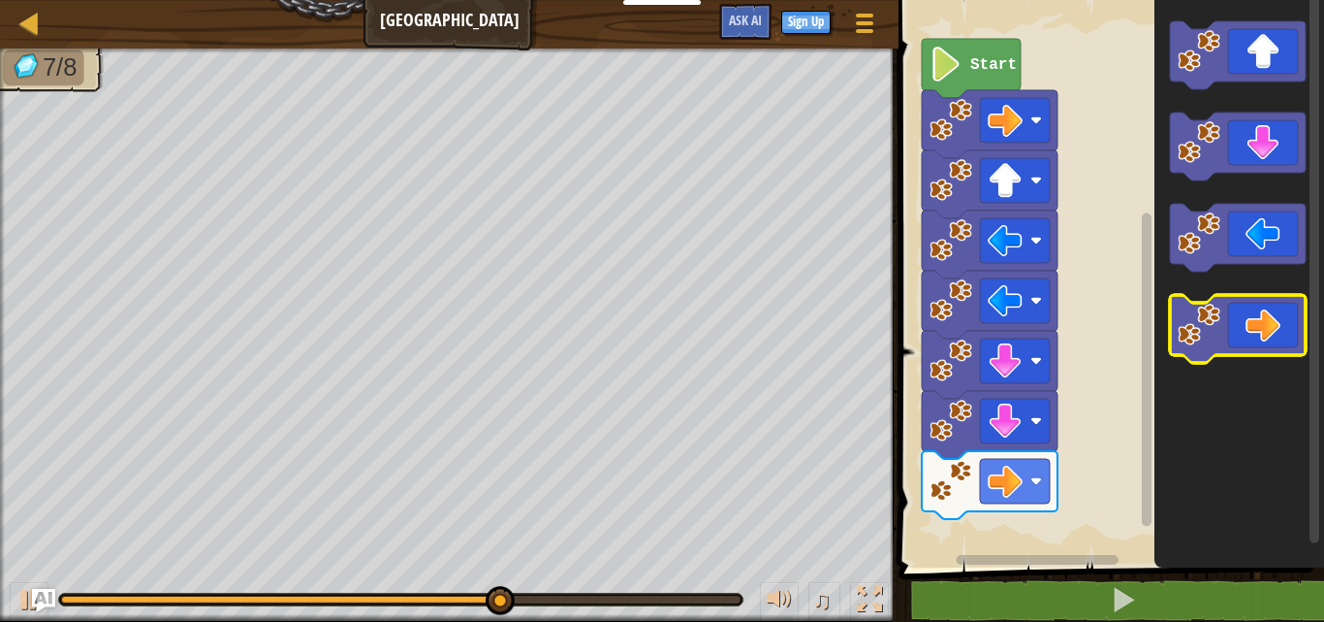
click at [1228, 326] on icon "Blockly Workspace" at bounding box center [1238, 329] width 136 height 68
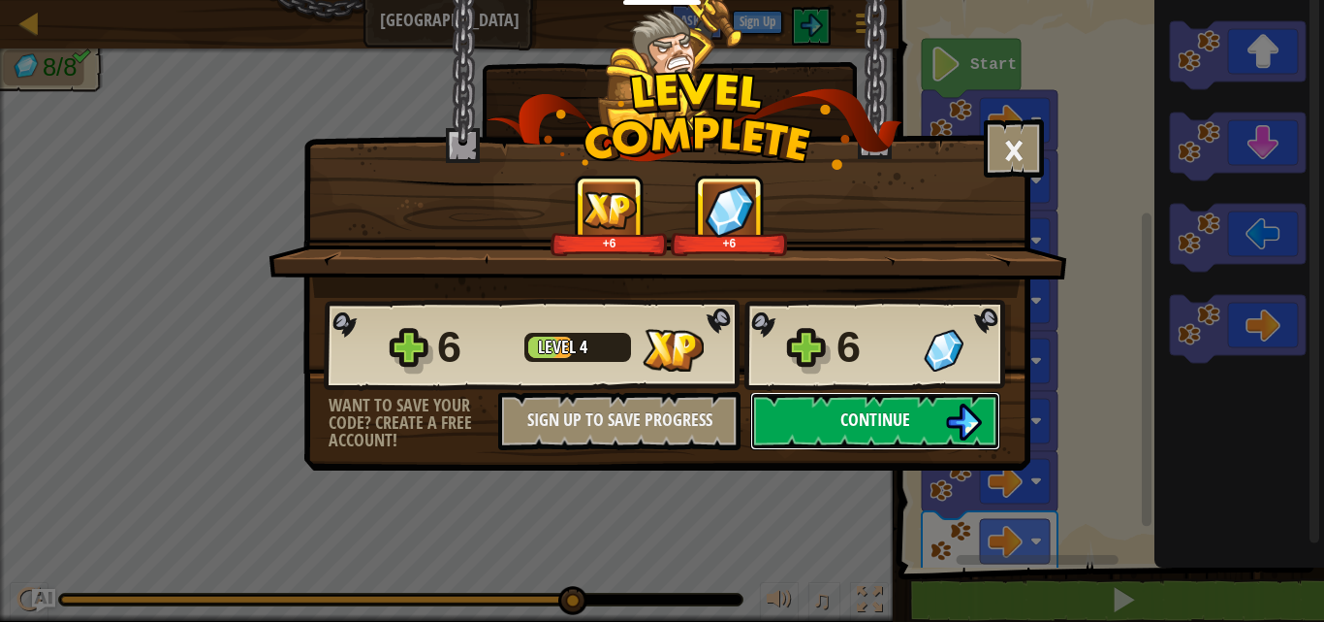
click at [907, 420] on span "Continue" at bounding box center [876, 419] width 70 height 24
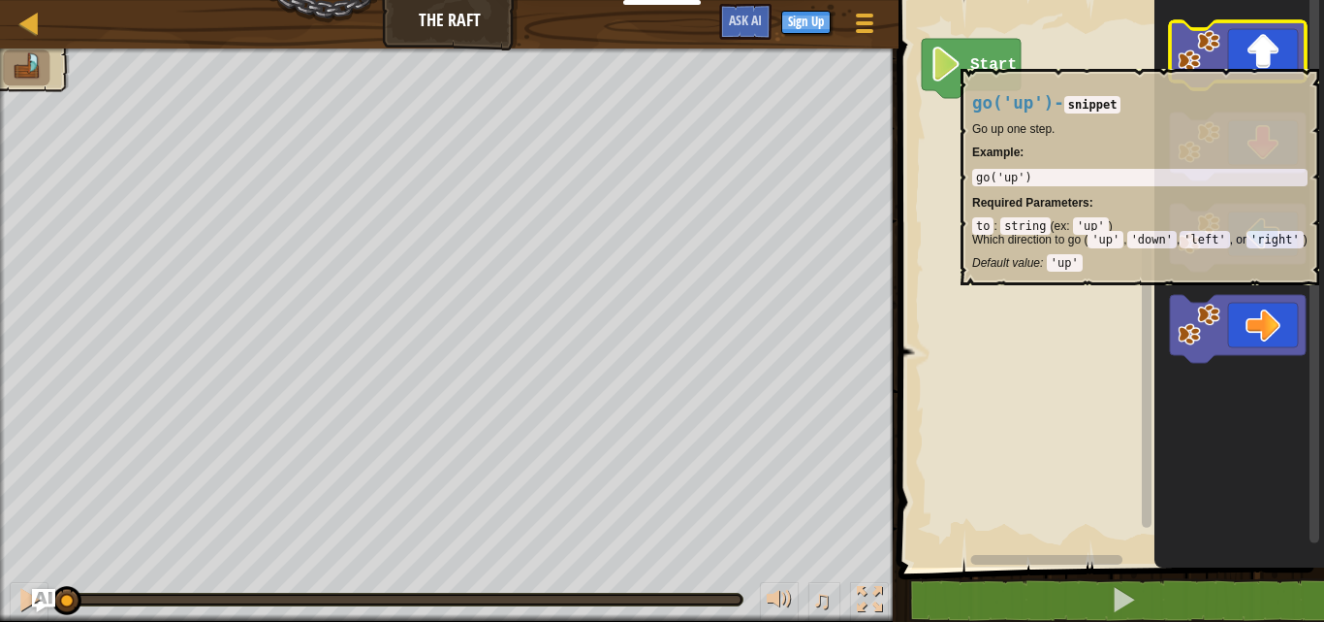
click at [1260, 59] on icon "Blockly Workspace" at bounding box center [1238, 55] width 136 height 68
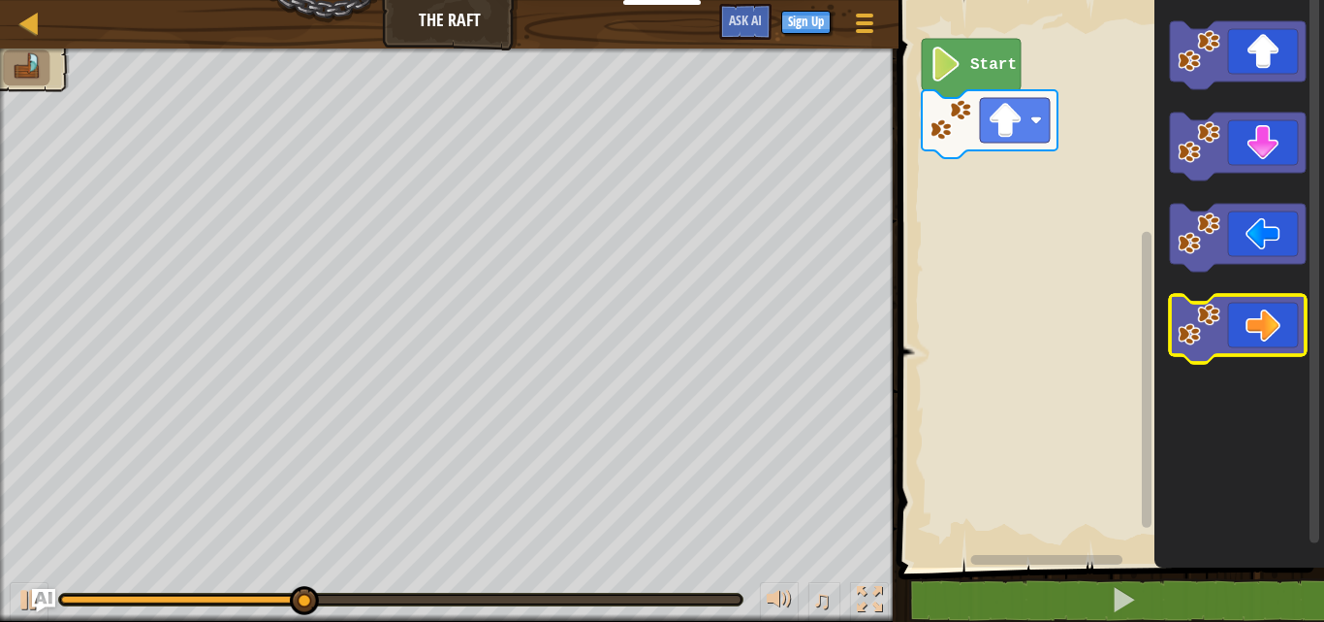
click at [1249, 332] on icon "Blockly Workspace" at bounding box center [1238, 329] width 136 height 68
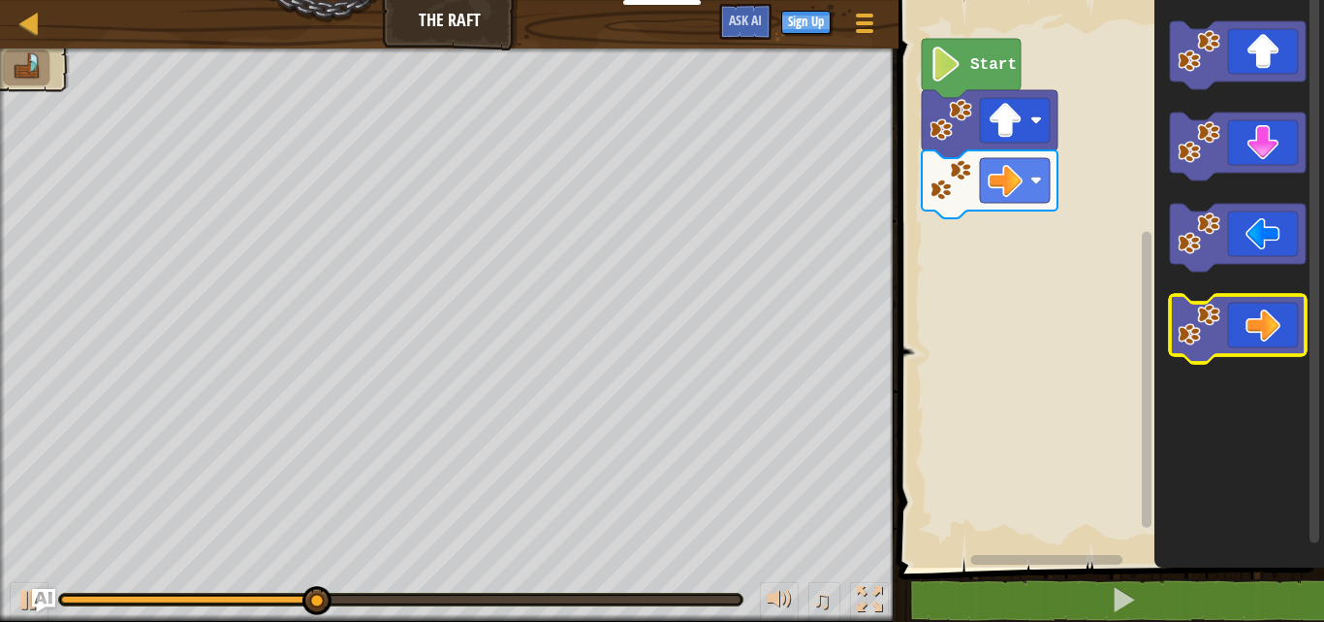
click at [1249, 332] on icon "Blockly Workspace" at bounding box center [1238, 329] width 136 height 68
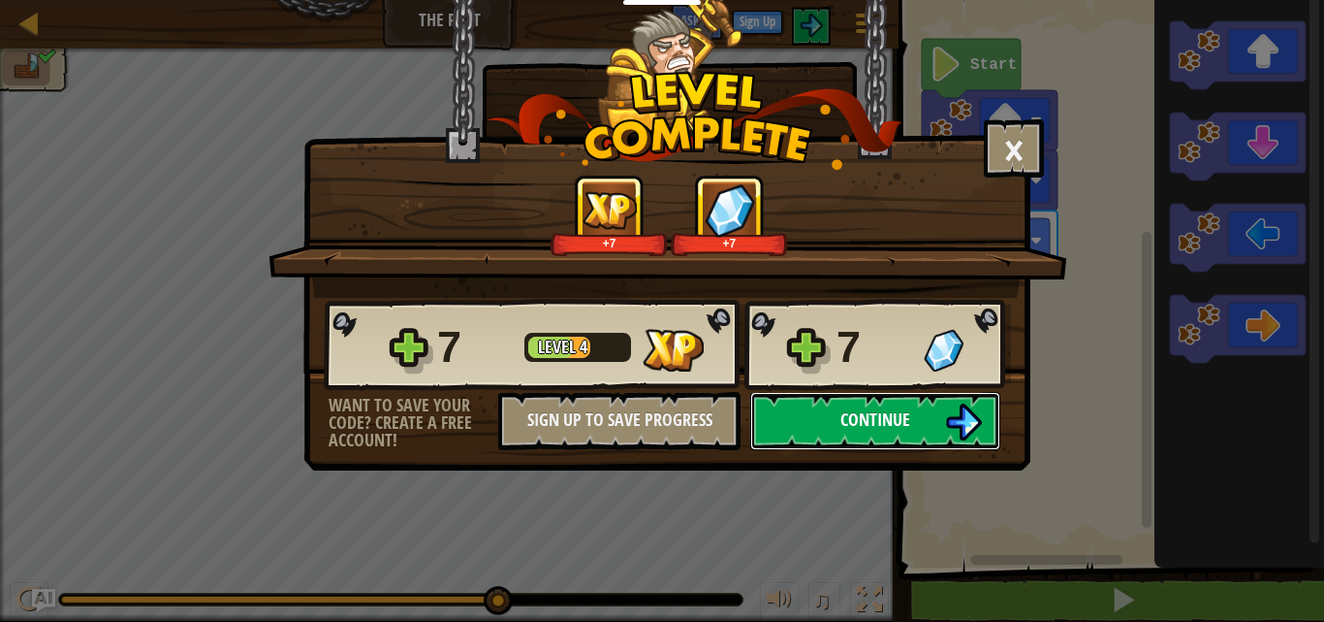
click at [876, 414] on span "Continue" at bounding box center [876, 419] width 70 height 24
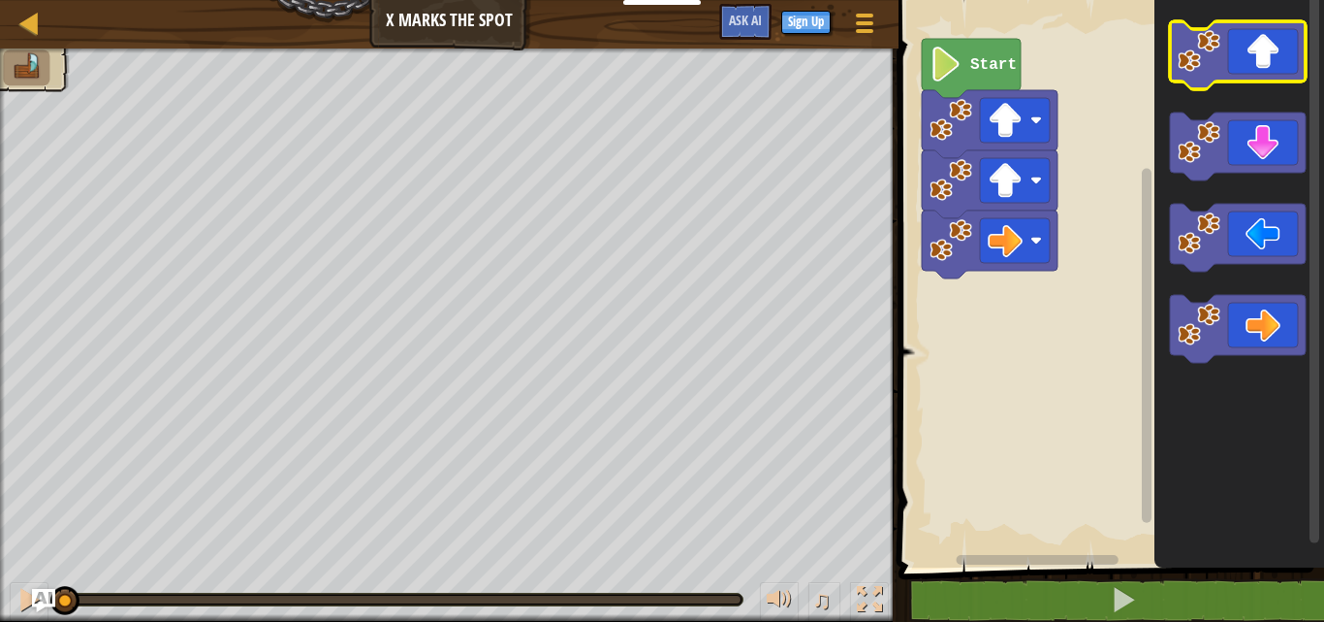
click at [1264, 46] on icon "Blockly Workspace" at bounding box center [1238, 55] width 136 height 68
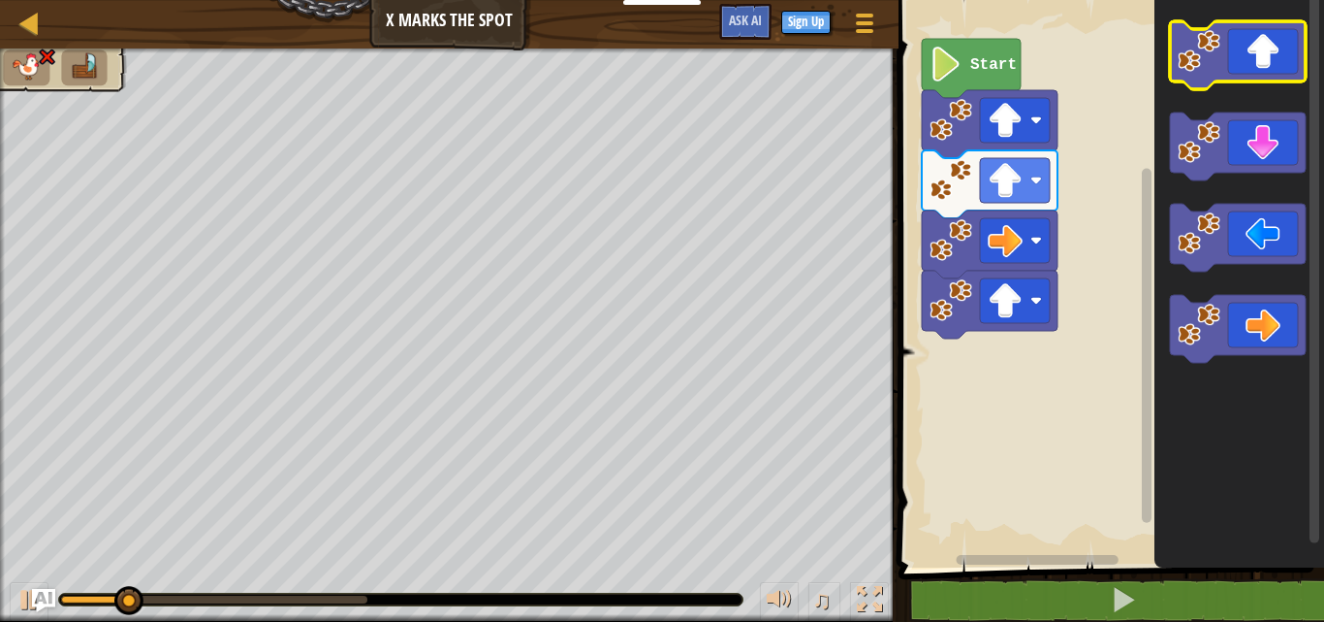
click at [1264, 46] on icon "Blockly Workspace" at bounding box center [1238, 55] width 136 height 68
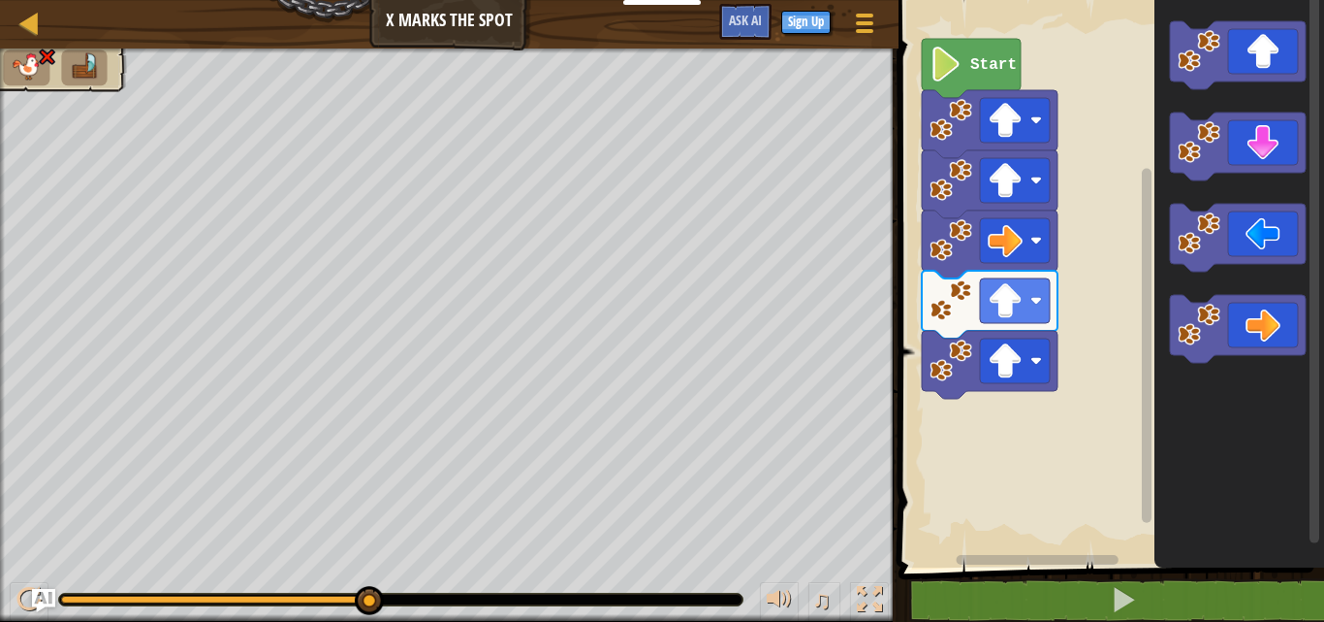
click at [980, 68] on text "Start" at bounding box center [994, 64] width 47 height 17
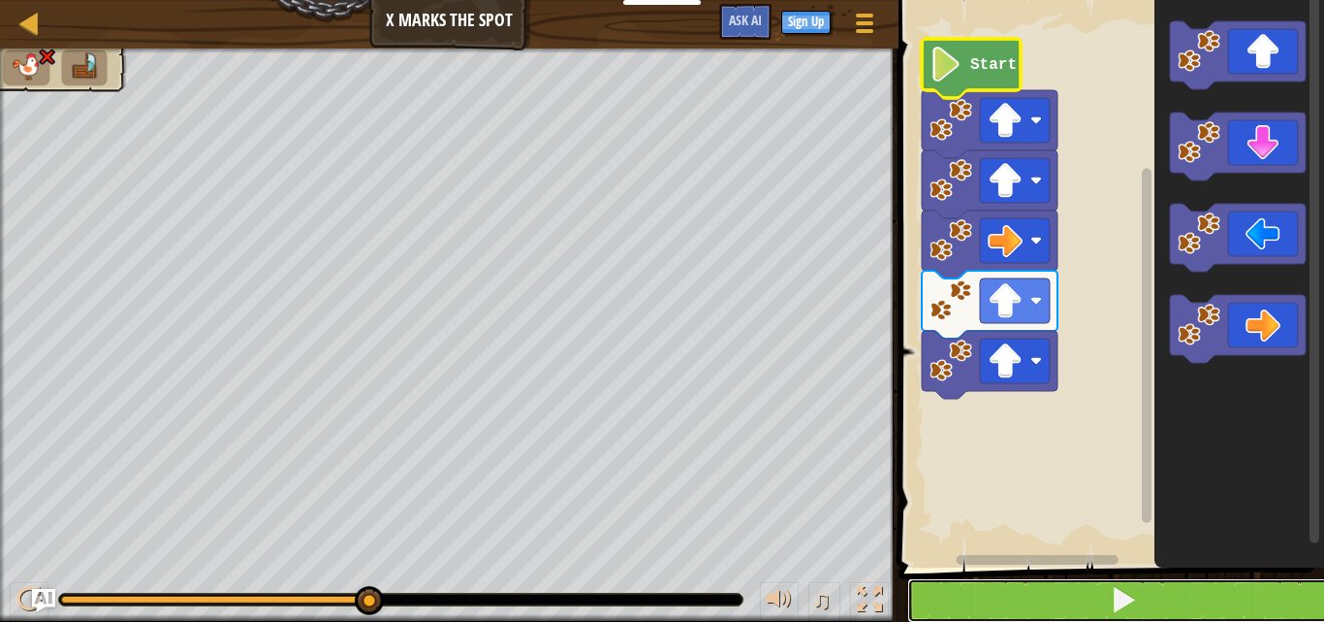
click at [1091, 600] on button at bounding box center [1123, 600] width 431 height 45
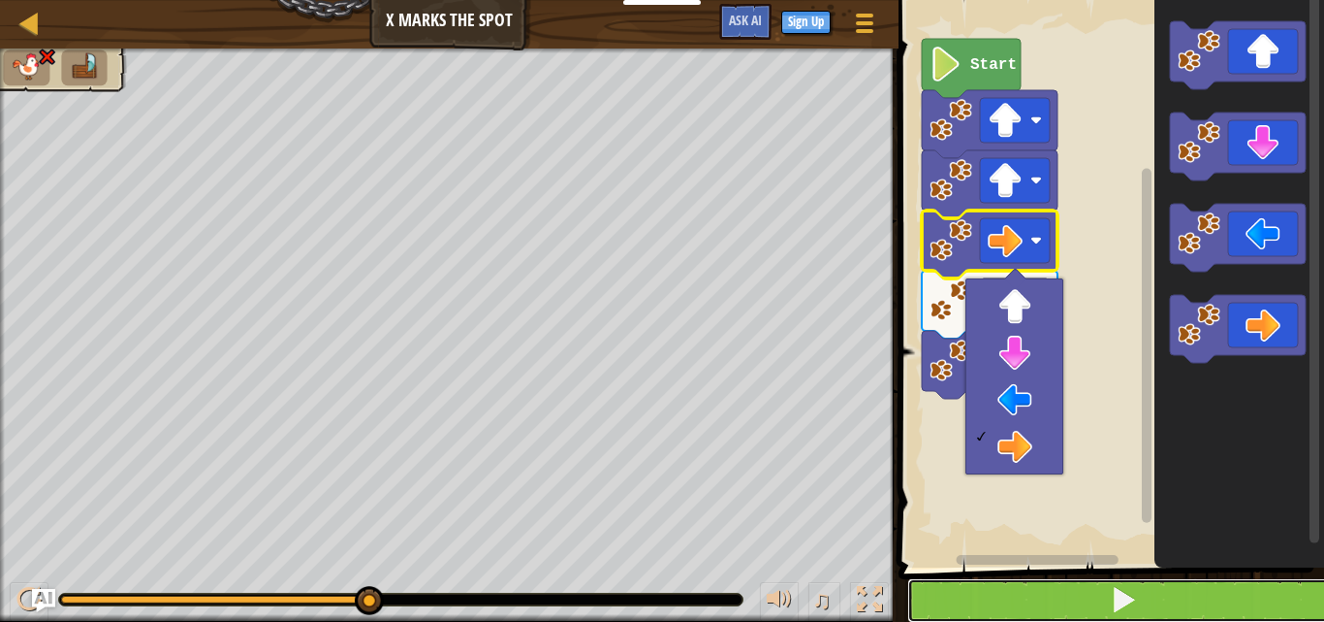
click at [1103, 605] on button at bounding box center [1123, 600] width 431 height 45
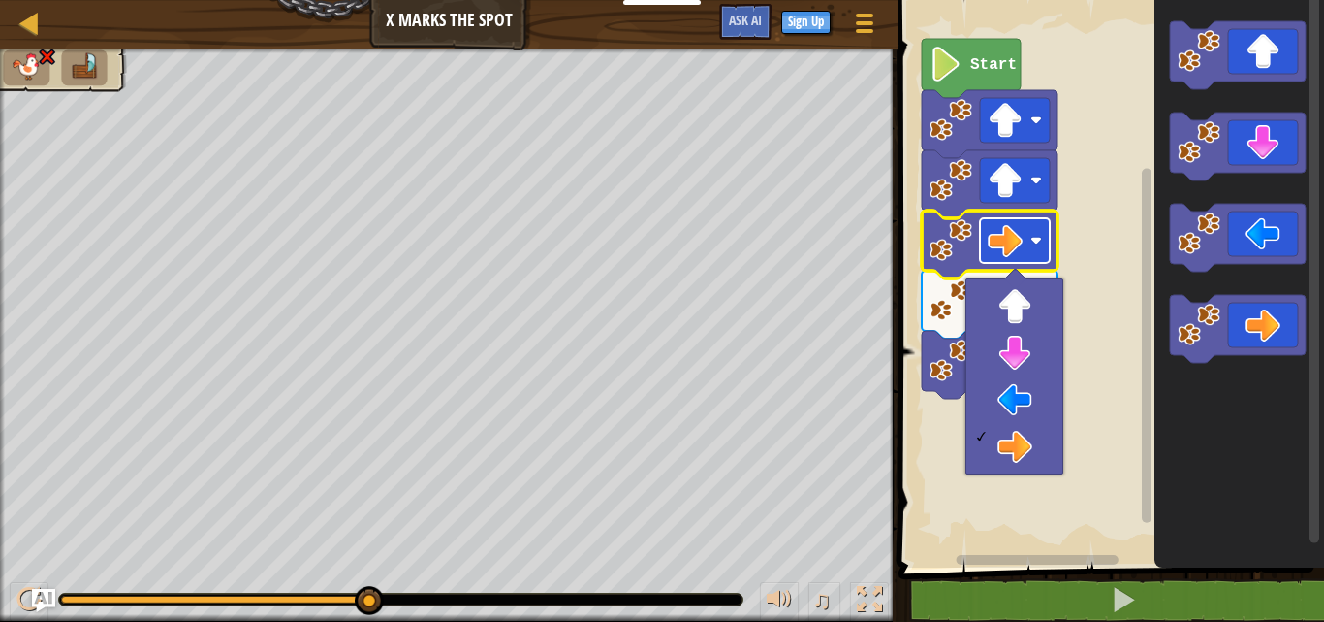
click at [1027, 258] on rect "Blockly Workspace" at bounding box center [1015, 240] width 70 height 45
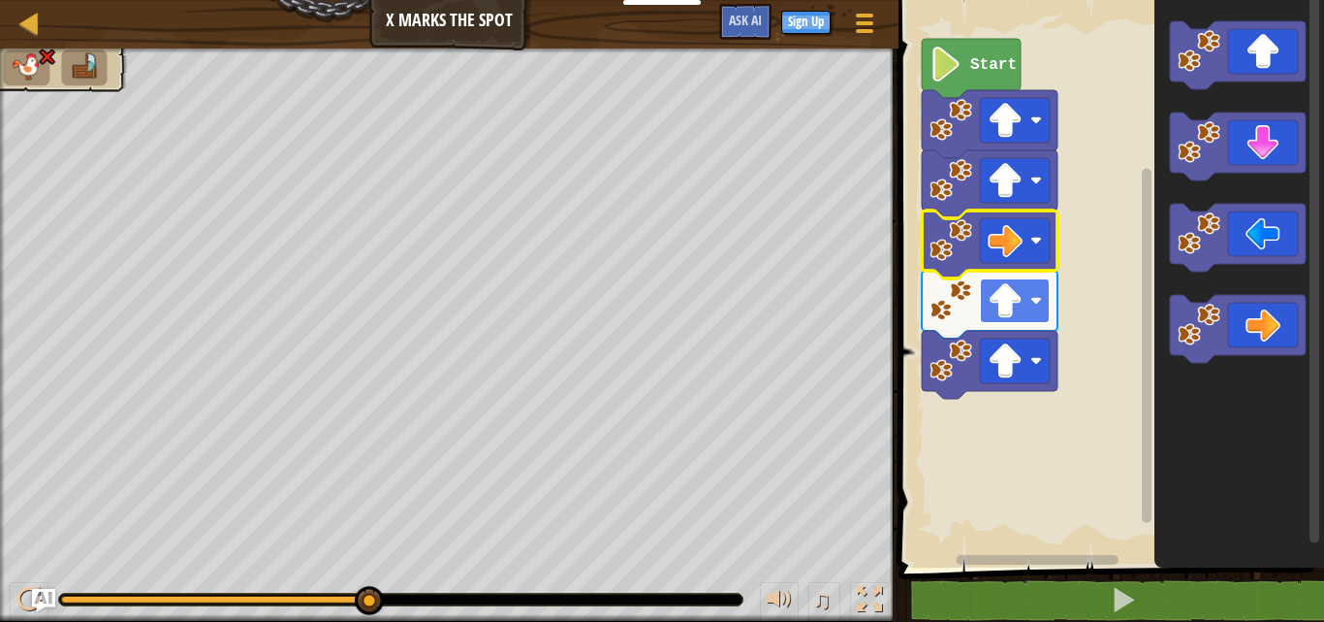
click at [1037, 298] on image "Blockly Workspace" at bounding box center [1037, 301] width 12 height 12
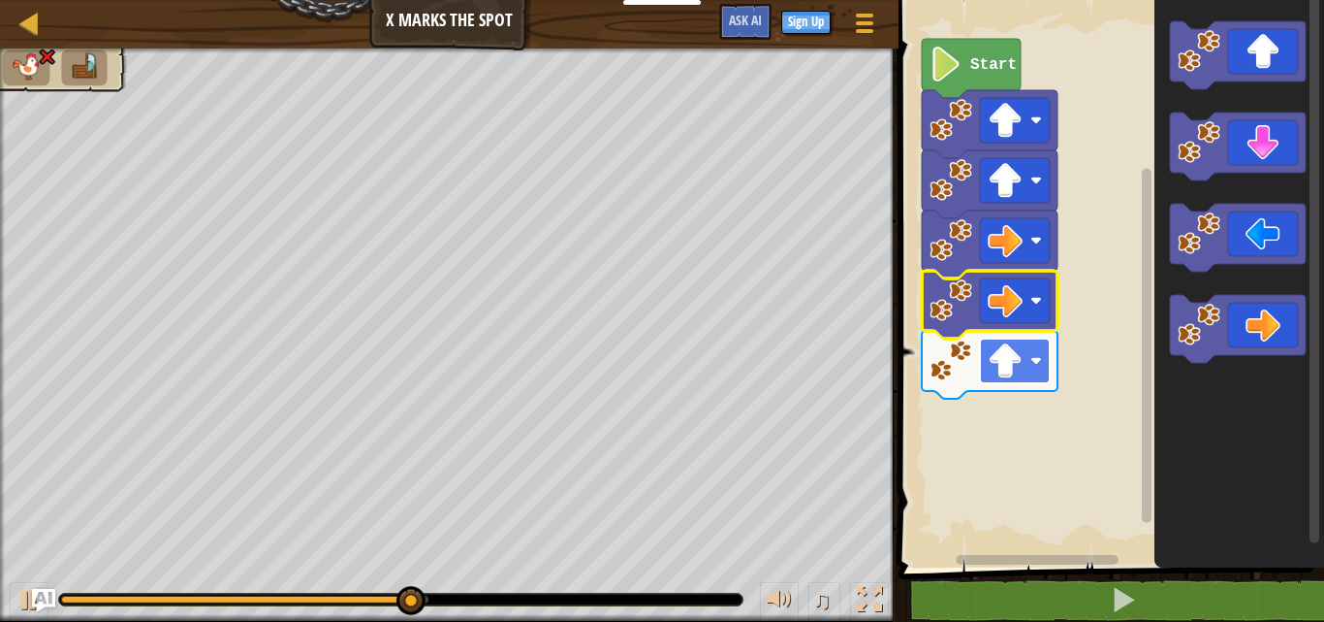
click at [1040, 368] on rect "Blockly Workspace" at bounding box center [1015, 360] width 70 height 45
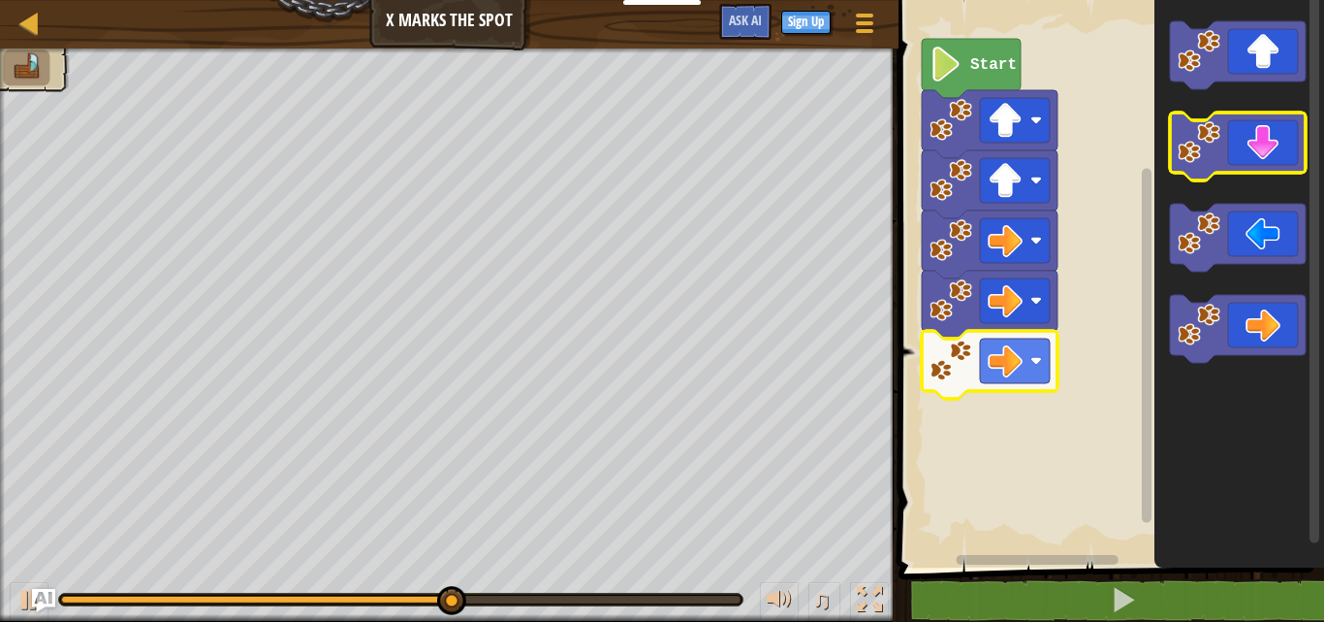
click at [1265, 148] on icon "Blockly Workspace" at bounding box center [1238, 146] width 136 height 68
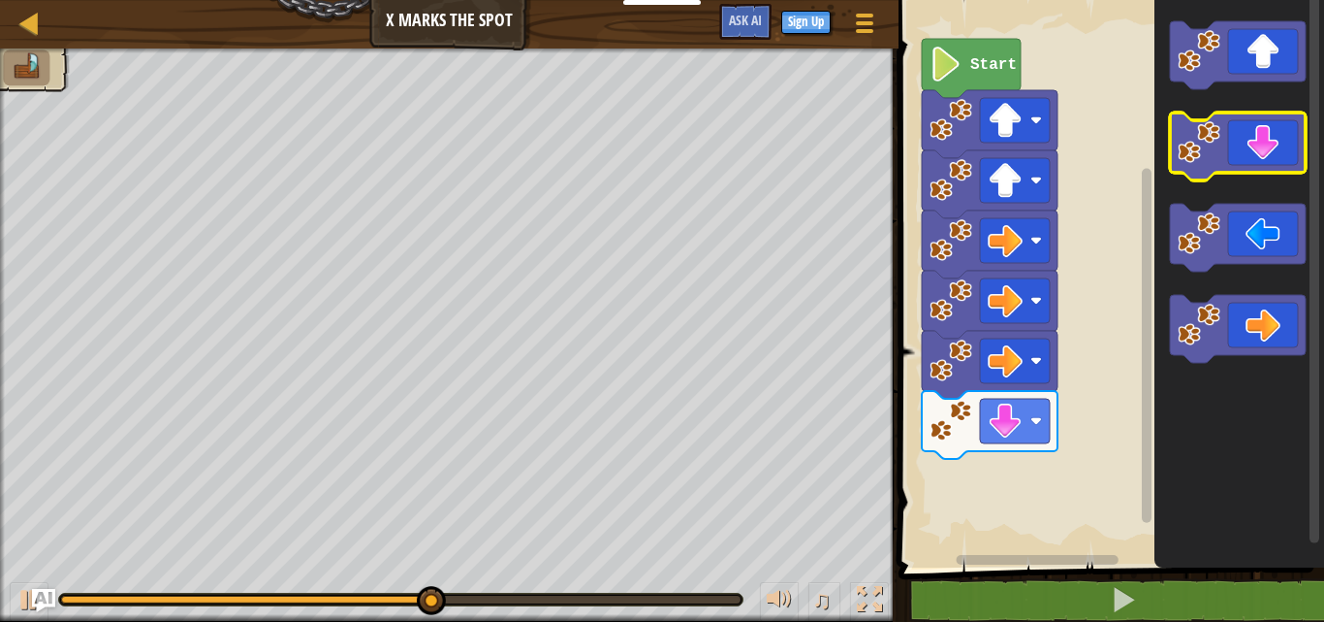
click at [1265, 148] on icon "Blockly Workspace" at bounding box center [1238, 146] width 136 height 68
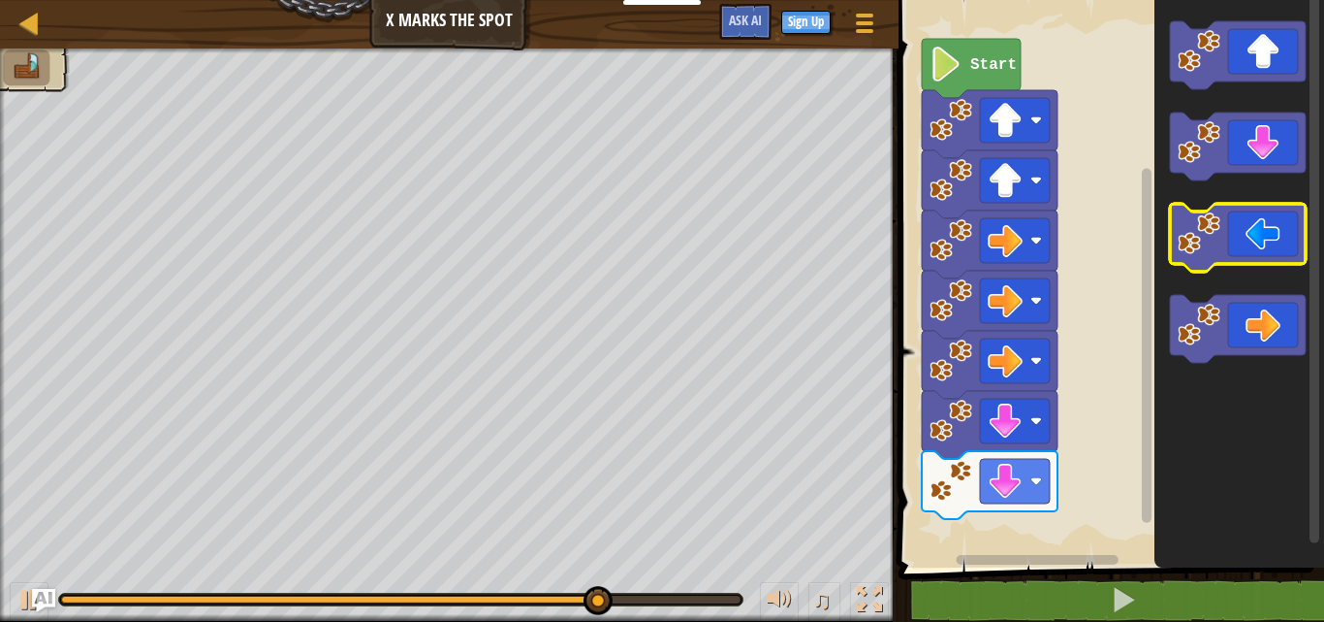
click at [1251, 235] on icon "Blockly Workspace" at bounding box center [1238, 238] width 136 height 68
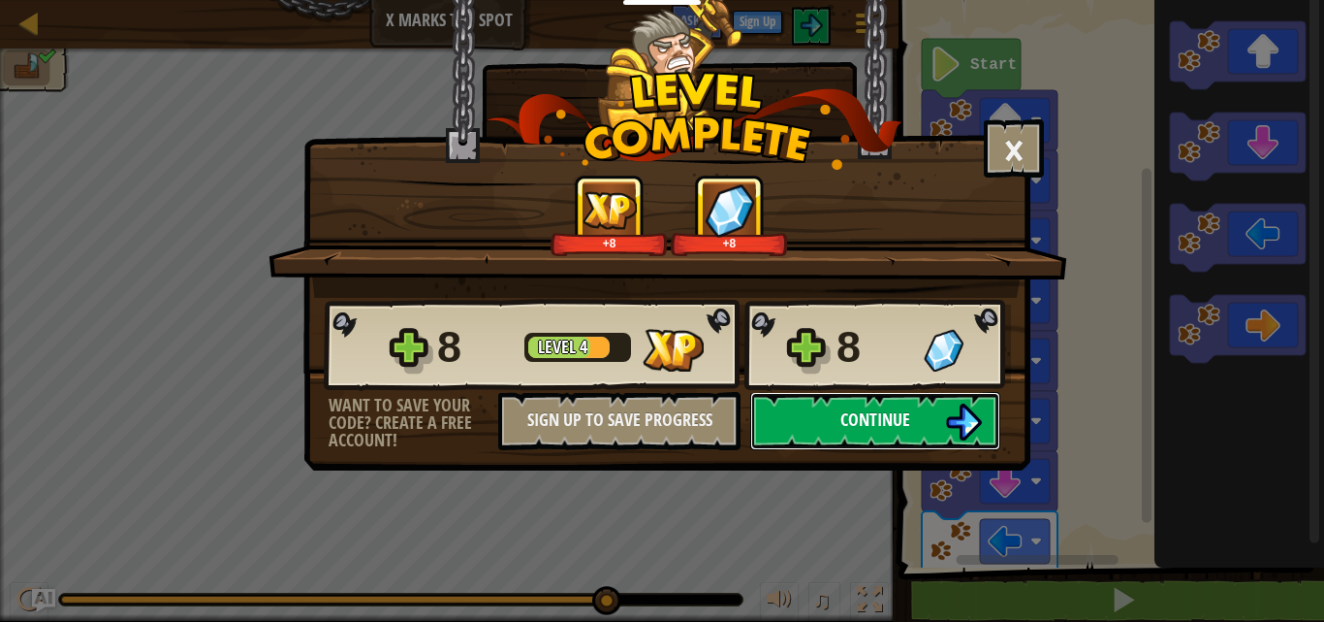
click at [925, 409] on button "Continue" at bounding box center [875, 421] width 250 height 58
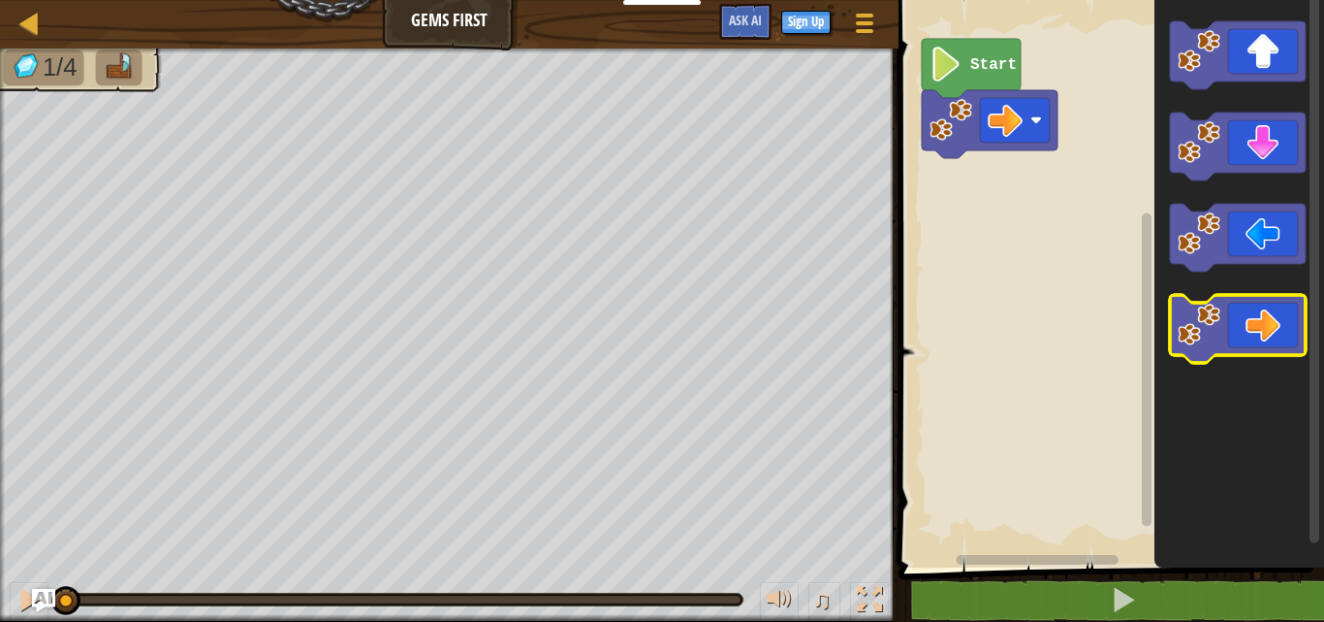
click at [1247, 343] on icon "Blockly Workspace" at bounding box center [1238, 329] width 136 height 68
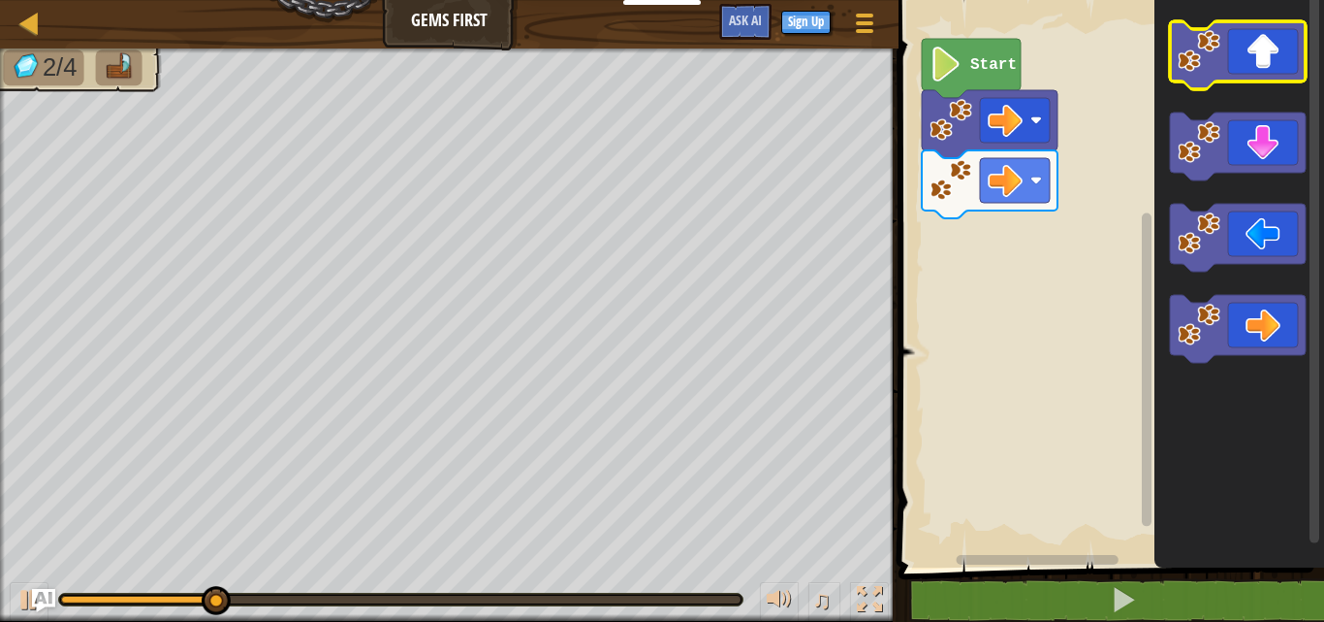
click at [1278, 48] on icon "Blockly Workspace" at bounding box center [1238, 55] width 136 height 68
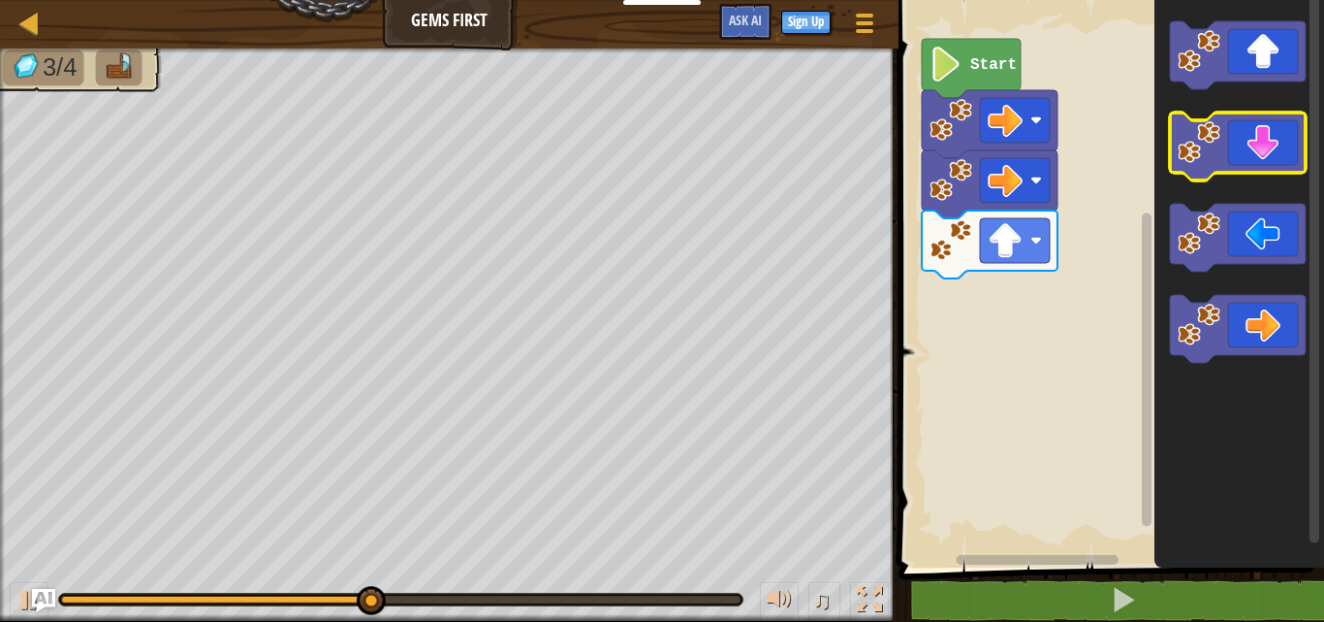
click at [1268, 142] on icon "Blockly Workspace" at bounding box center [1238, 146] width 136 height 68
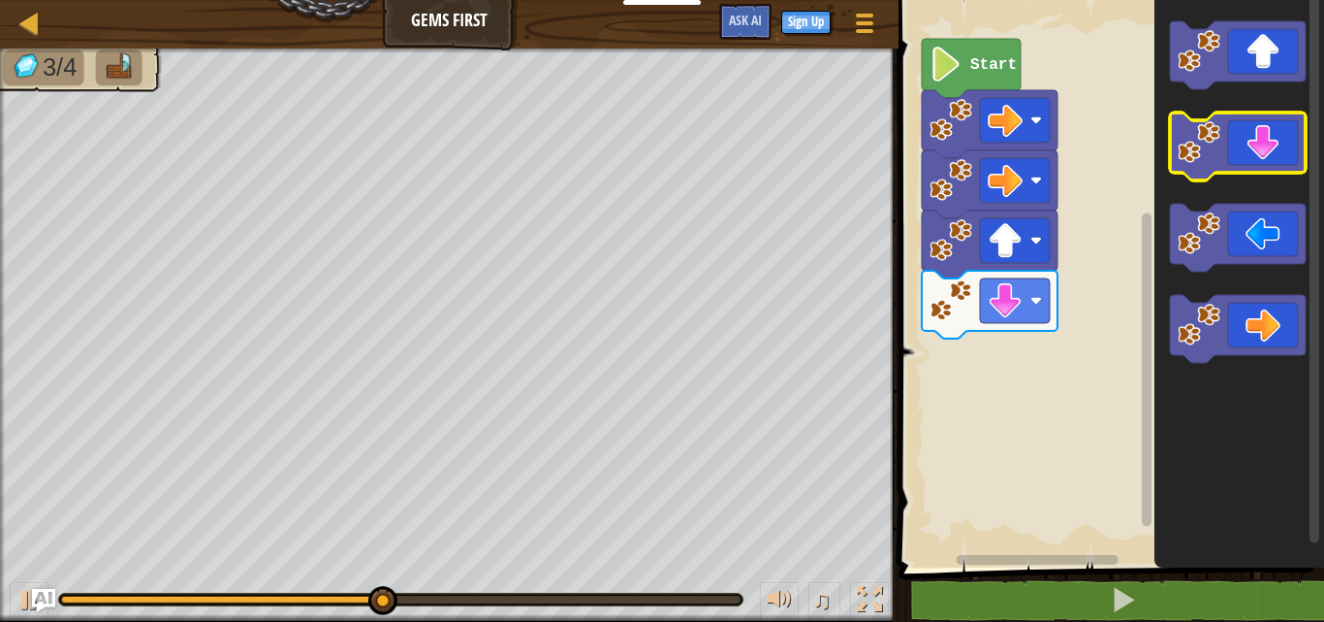
click at [1268, 142] on icon "Blockly Workspace" at bounding box center [1238, 146] width 136 height 68
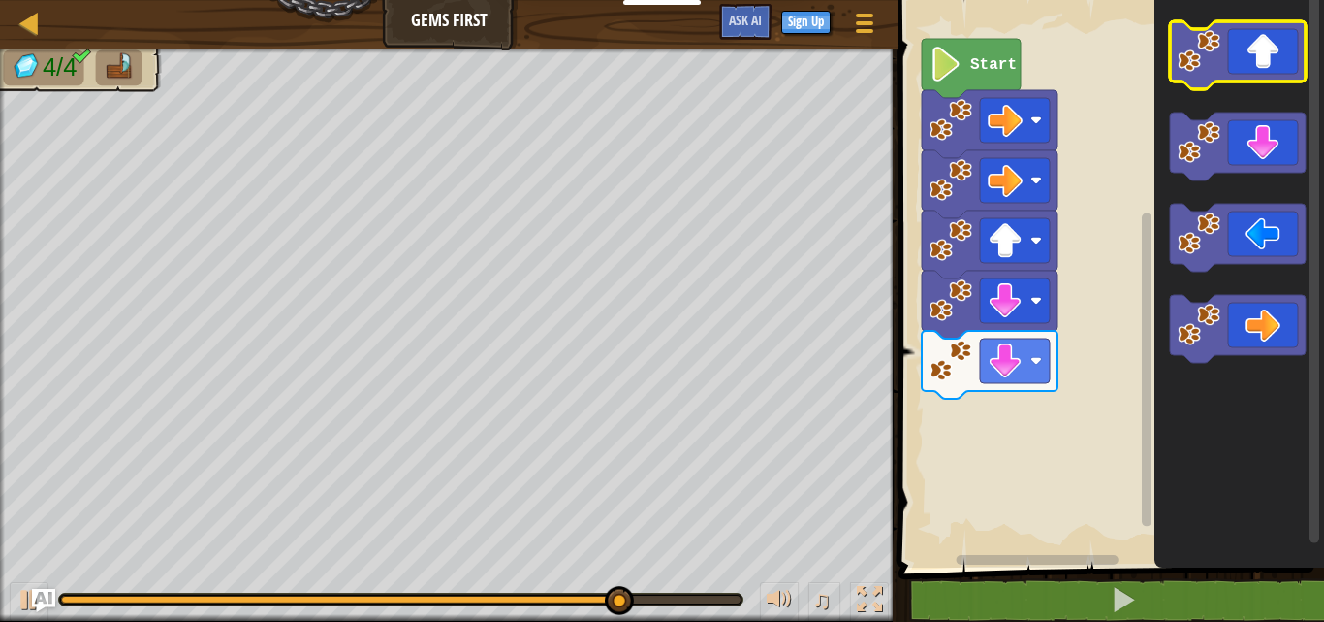
click at [1253, 49] on icon "Blockly Workspace" at bounding box center [1238, 55] width 136 height 68
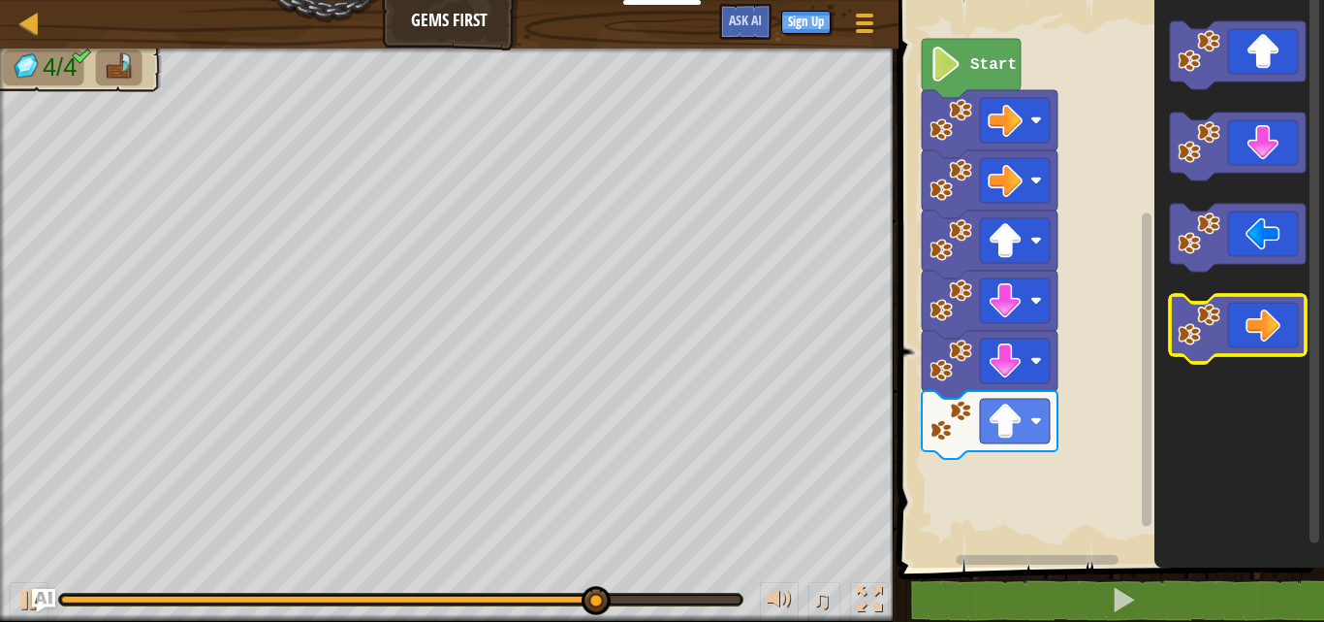
click at [1260, 342] on icon "Blockly Workspace" at bounding box center [1238, 329] width 136 height 68
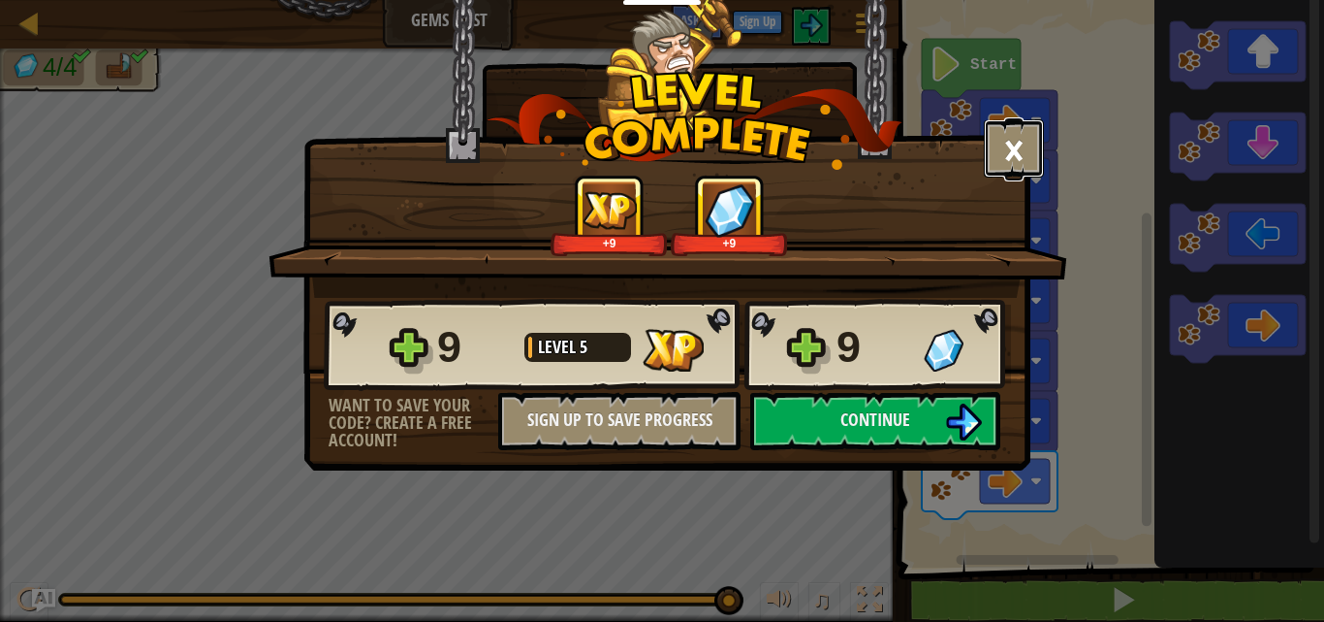
click at [1015, 149] on button "×" at bounding box center [1014, 148] width 60 height 58
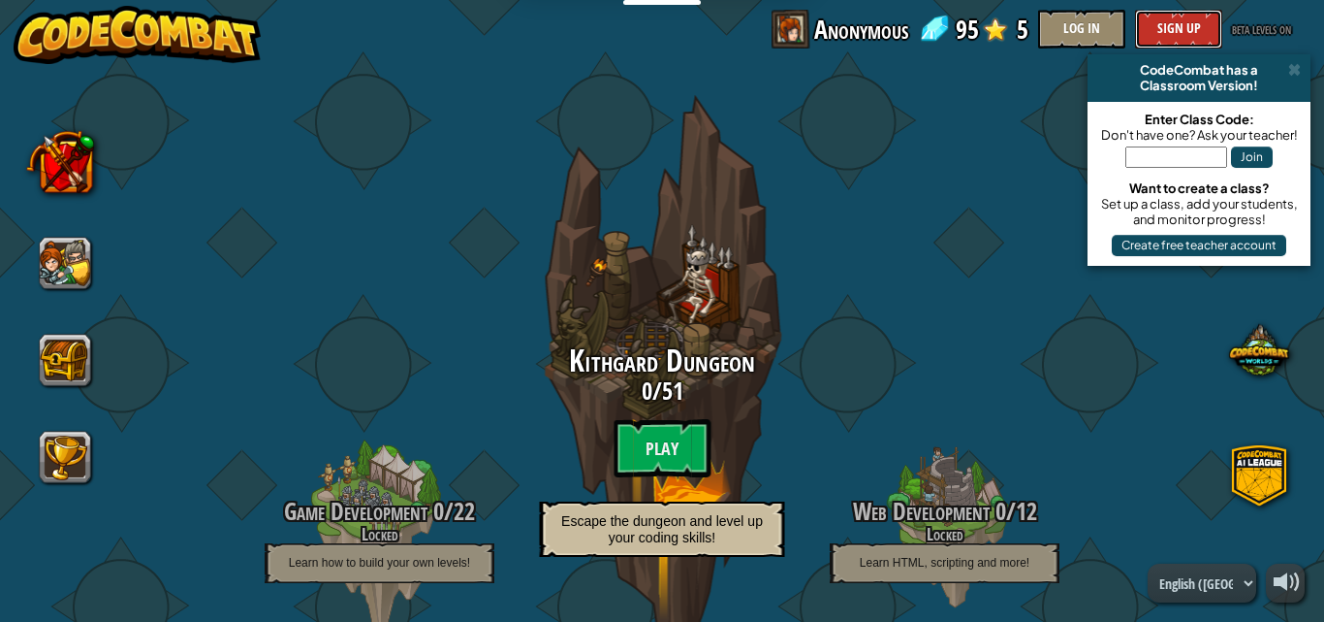
click at [1160, 26] on button "Sign Up" at bounding box center [1178, 29] width 87 height 39
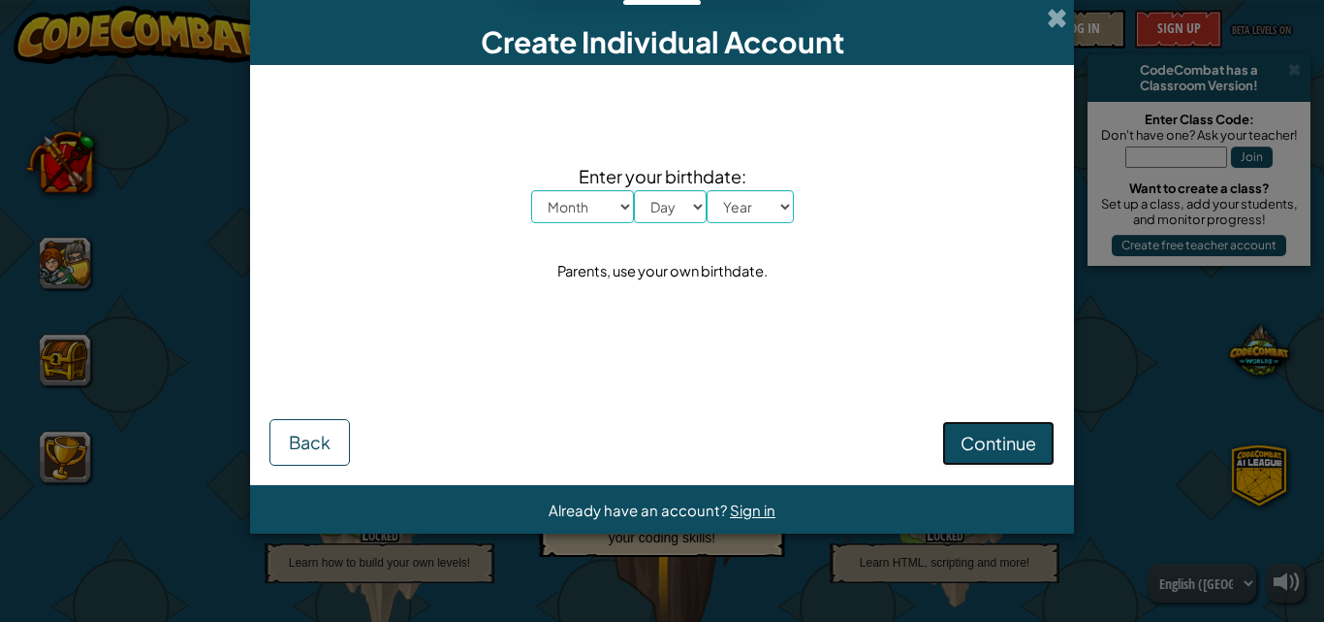
click at [1006, 435] on span "Continue" at bounding box center [999, 442] width 76 height 22
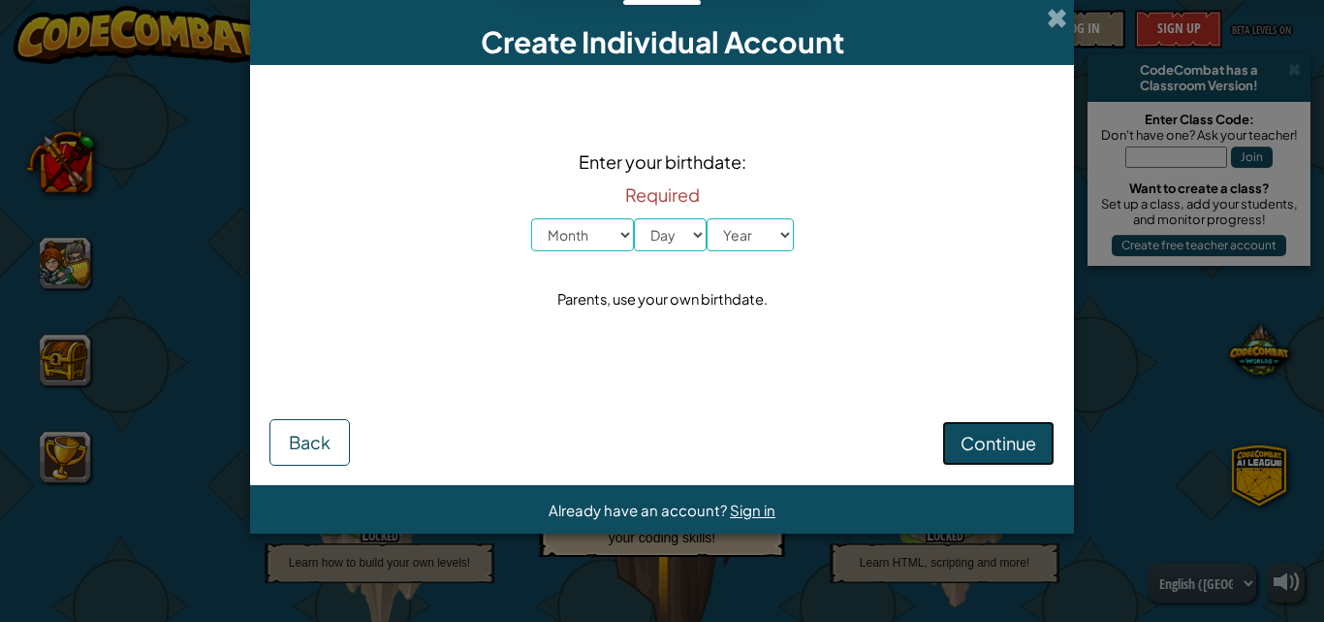
click at [1006, 435] on span "Continue" at bounding box center [999, 442] width 76 height 22
click at [296, 445] on span "Back" at bounding box center [310, 442] width 42 height 22
